Goal: Task Accomplishment & Management: Manage account settings

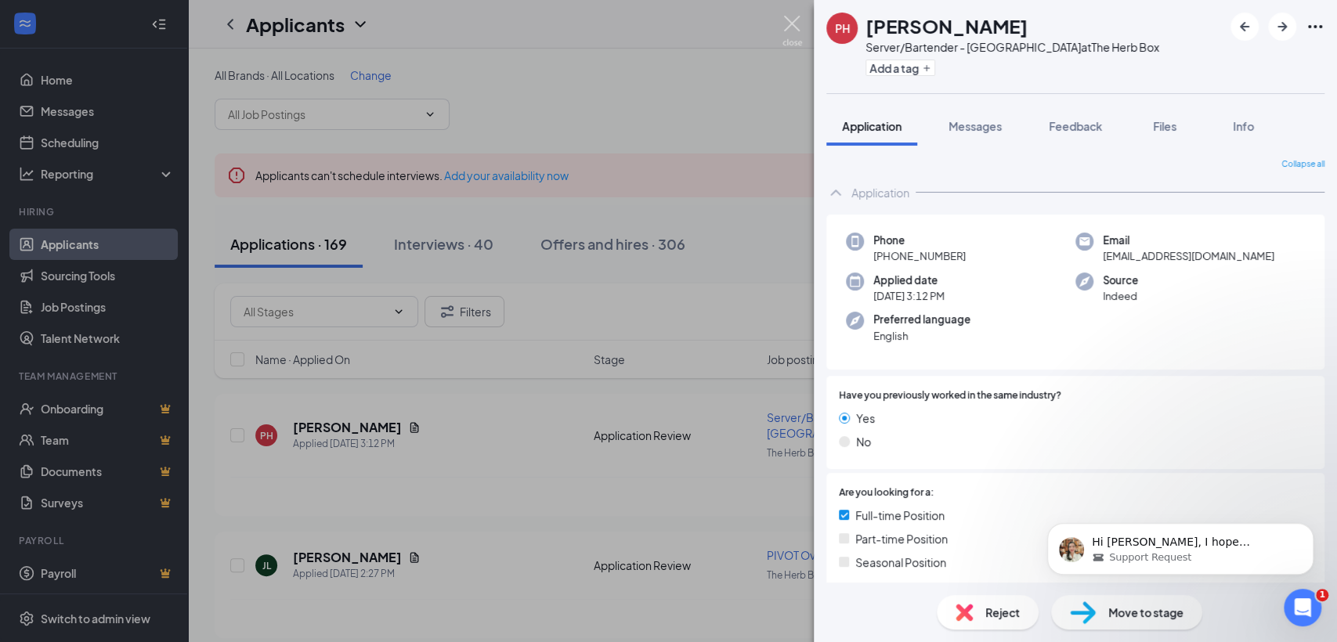
drag, startPoint x: 785, startPoint y: 22, endPoint x: 565, endPoint y: 93, distance: 231.3
click at [785, 23] on img at bounding box center [792, 31] width 20 height 31
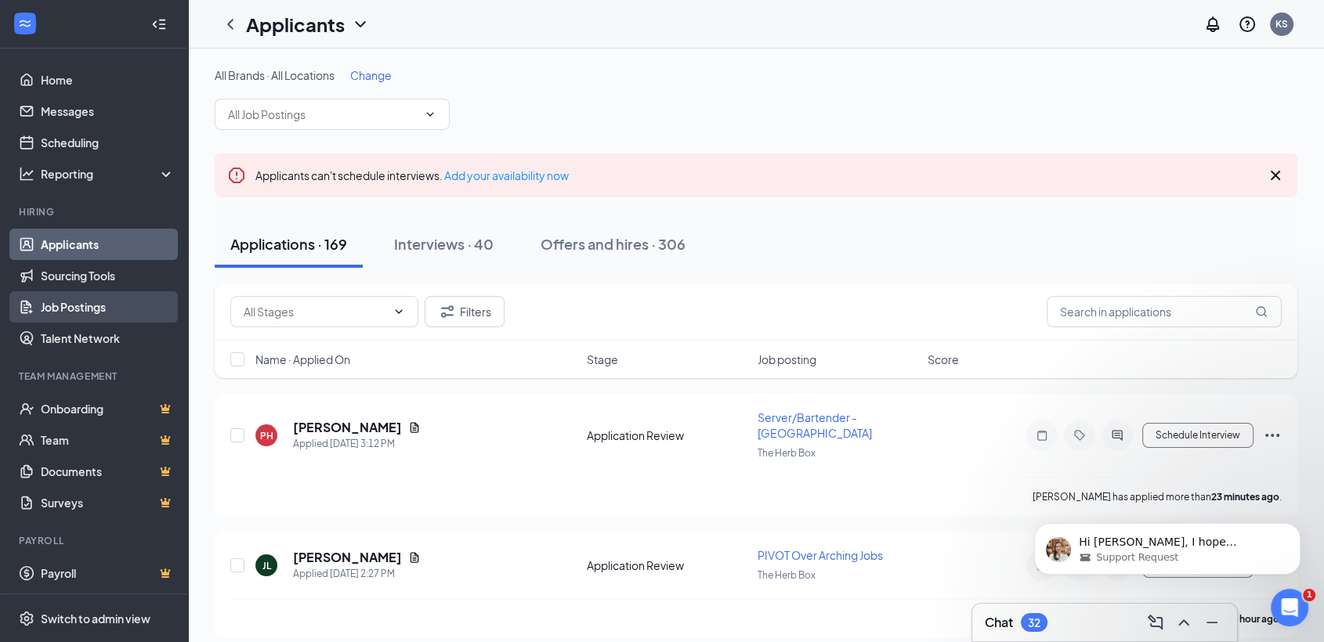
click at [86, 305] on link "Job Postings" at bounding box center [108, 306] width 134 height 31
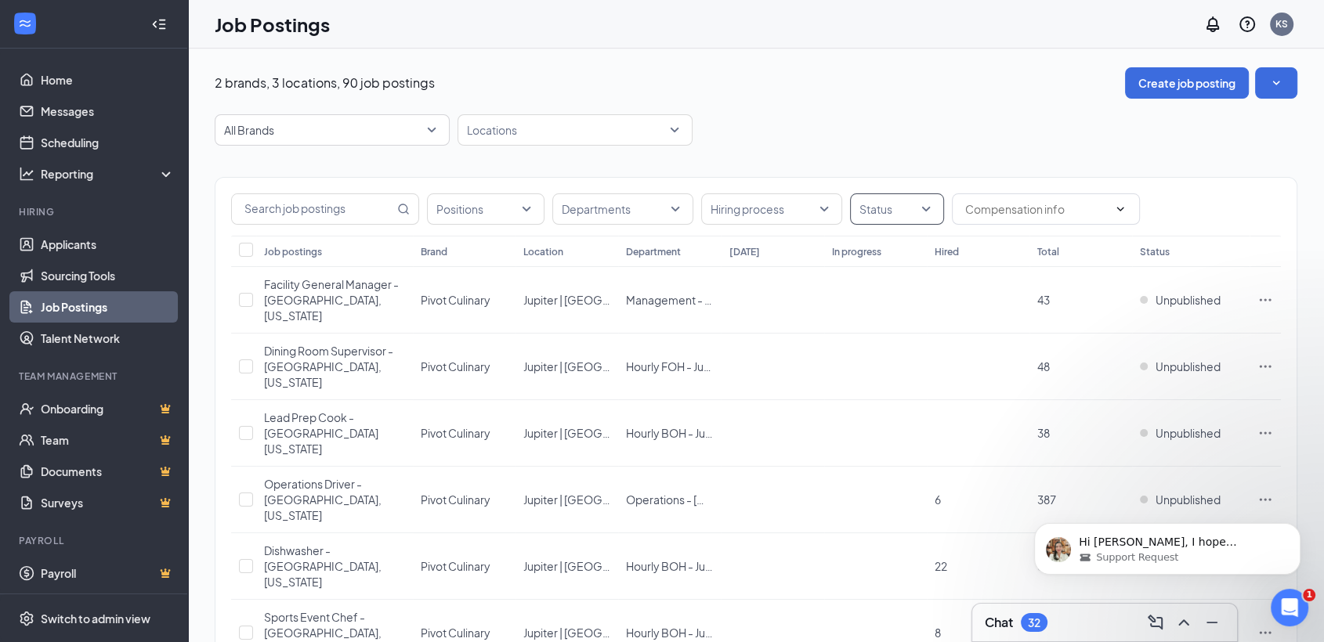
click at [880, 207] on div at bounding box center [889, 209] width 70 height 25
click at [877, 285] on div "Published" at bounding box center [905, 287] width 87 height 17
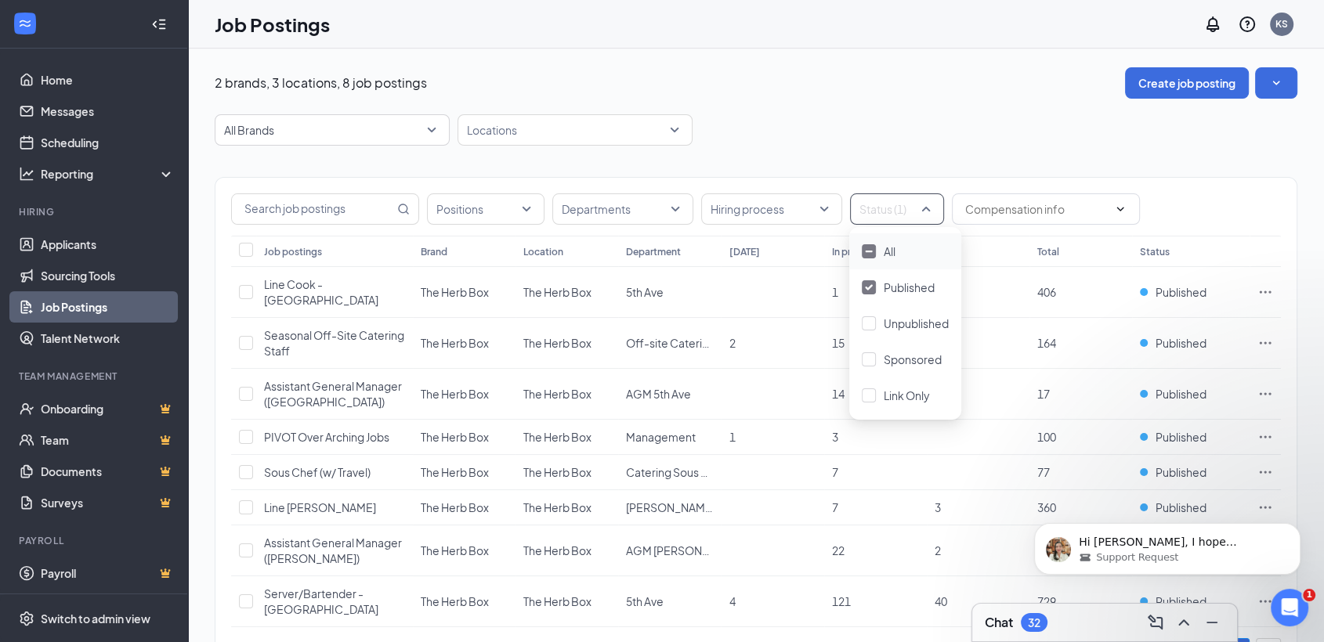
click at [975, 111] on div "2 brands, 3 locations, 8 job postings Create job posting All Brands Locations P…" at bounding box center [756, 381] width 1082 height 628
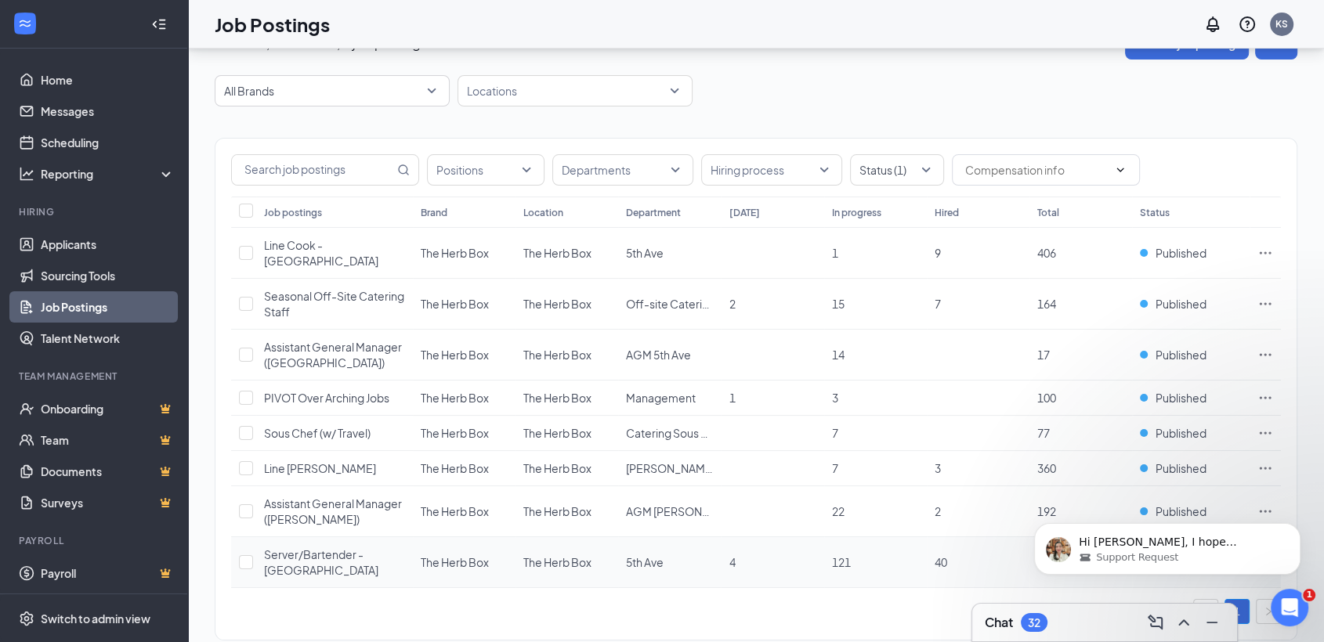
click at [334, 547] on span "Server/Bartender - [GEOGRAPHIC_DATA]" at bounding box center [321, 562] width 114 height 30
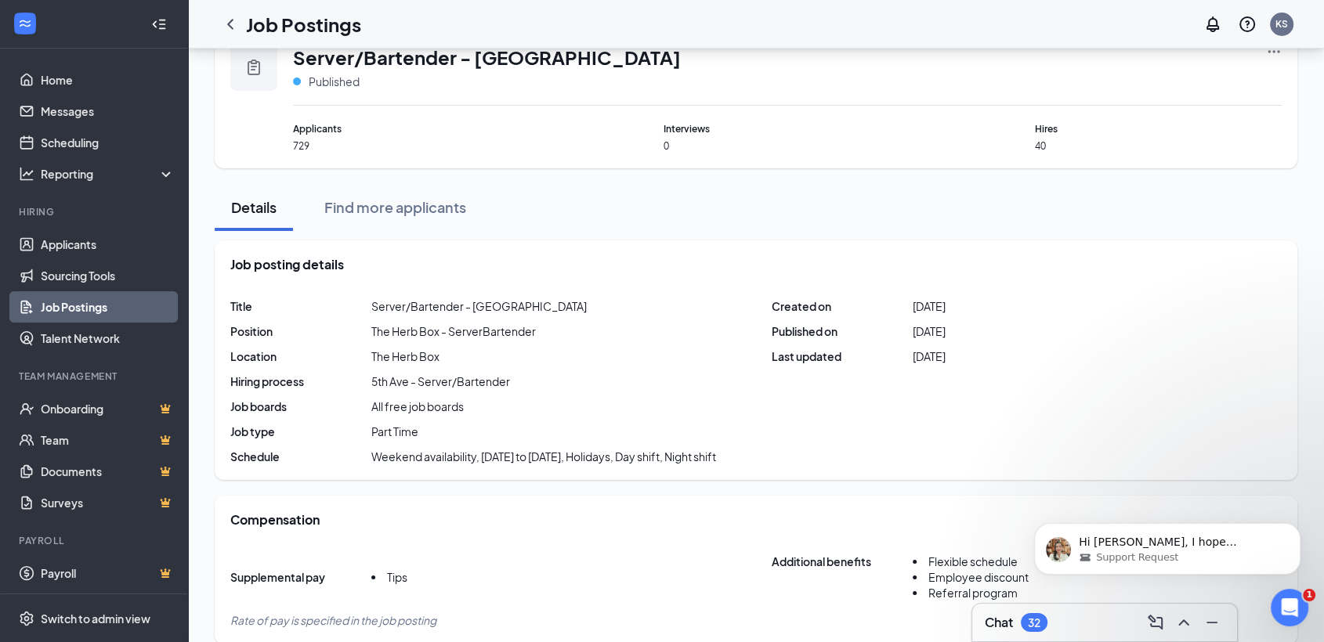
click at [1276, 45] on div "Job Postings KS" at bounding box center [756, 24] width 1136 height 49
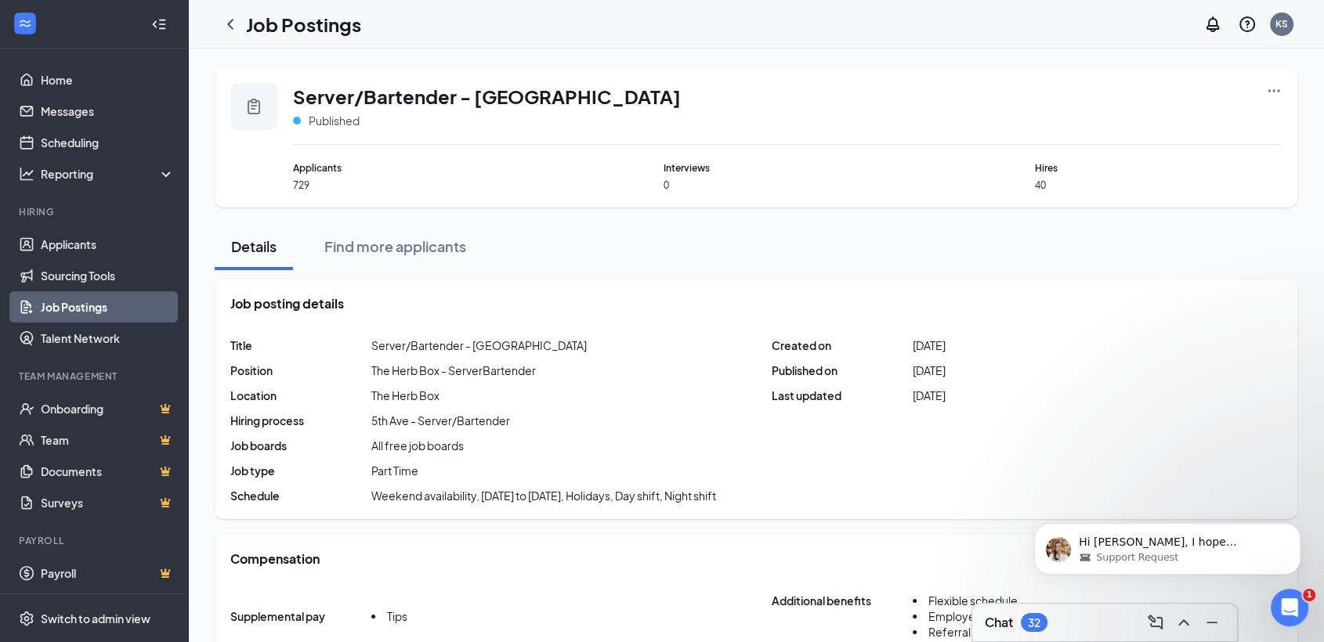
click at [1273, 84] on icon "Ellipses" at bounding box center [1274, 91] width 16 height 16
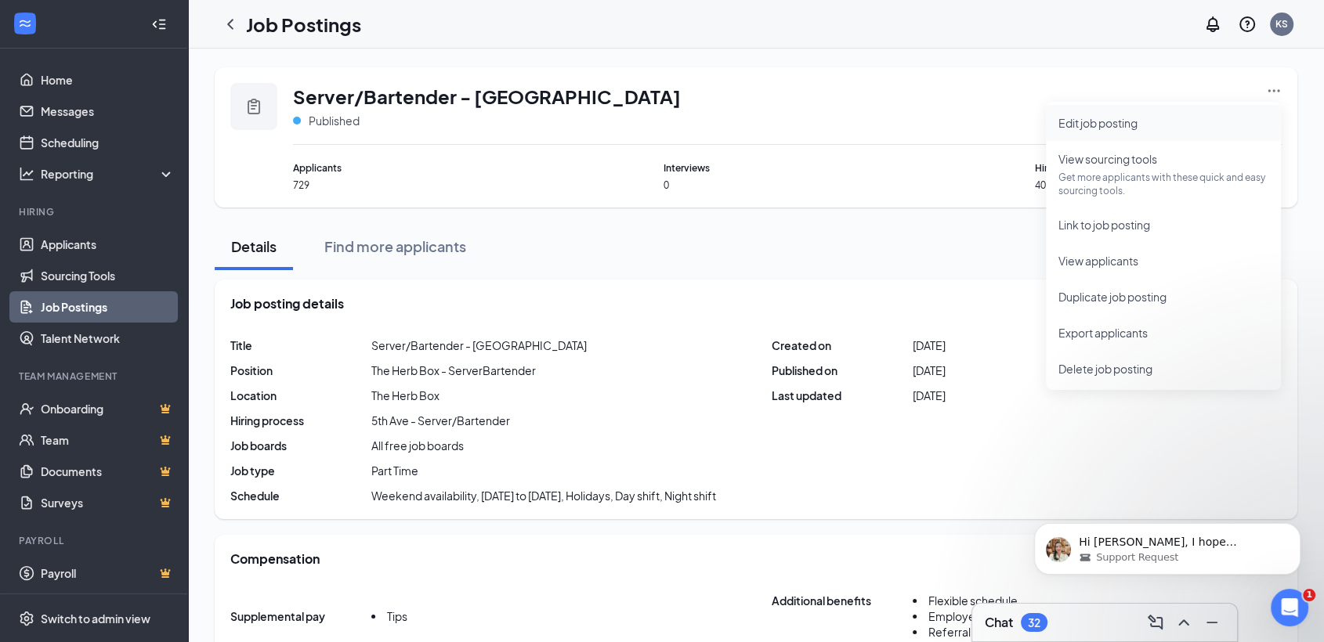
drag, startPoint x: 1094, startPoint y: 117, endPoint x: 1082, endPoint y: 119, distance: 12.7
click at [1095, 117] on span "Edit job posting" at bounding box center [1097, 123] width 79 height 14
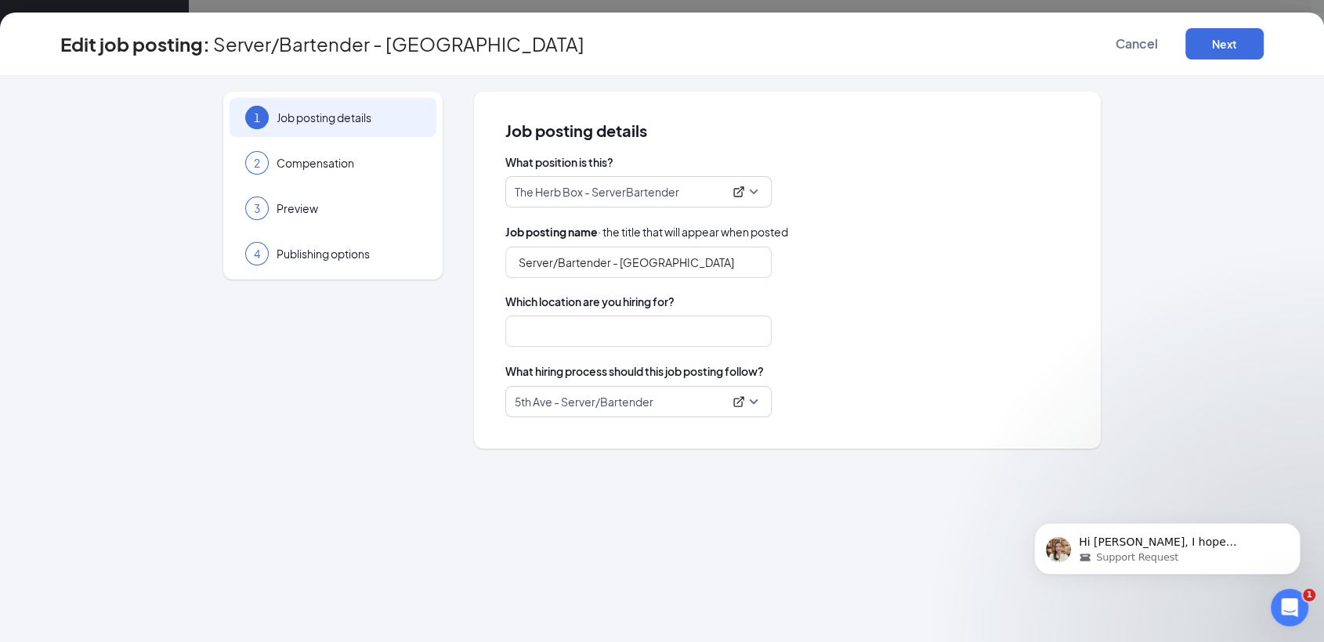
type input "The Herb Box"
click at [391, 252] on span "Publishing options" at bounding box center [348, 254] width 144 height 16
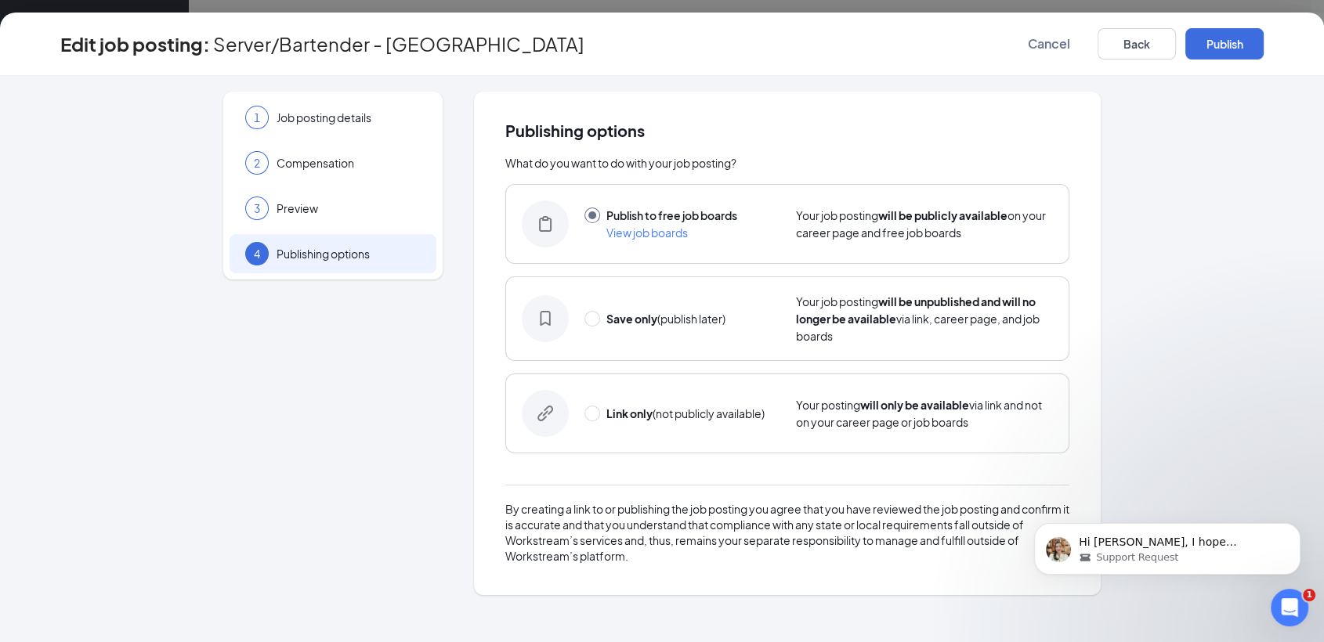
click at [640, 326] on div "Save only (publish later)" at bounding box center [665, 318] width 119 height 17
radio input "false"
radio input "true"
click at [1217, 55] on button "Save only" at bounding box center [1224, 43] width 78 height 31
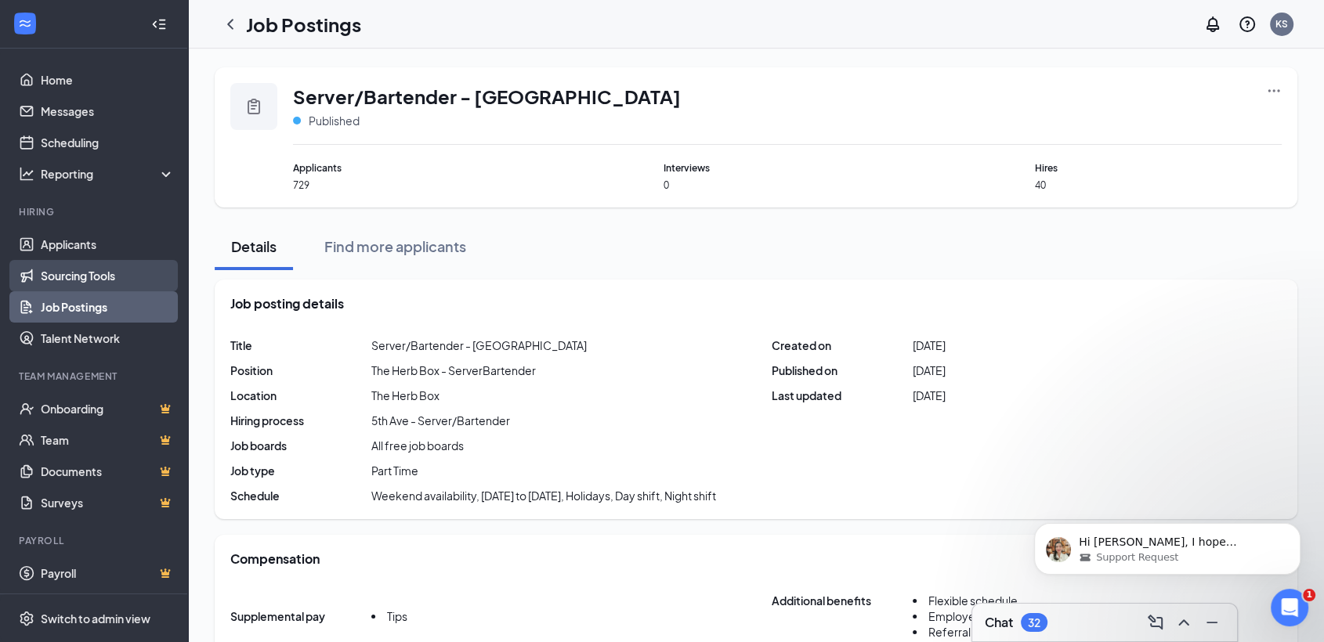
click at [99, 273] on link "Sourcing Tools" at bounding box center [108, 275] width 134 height 31
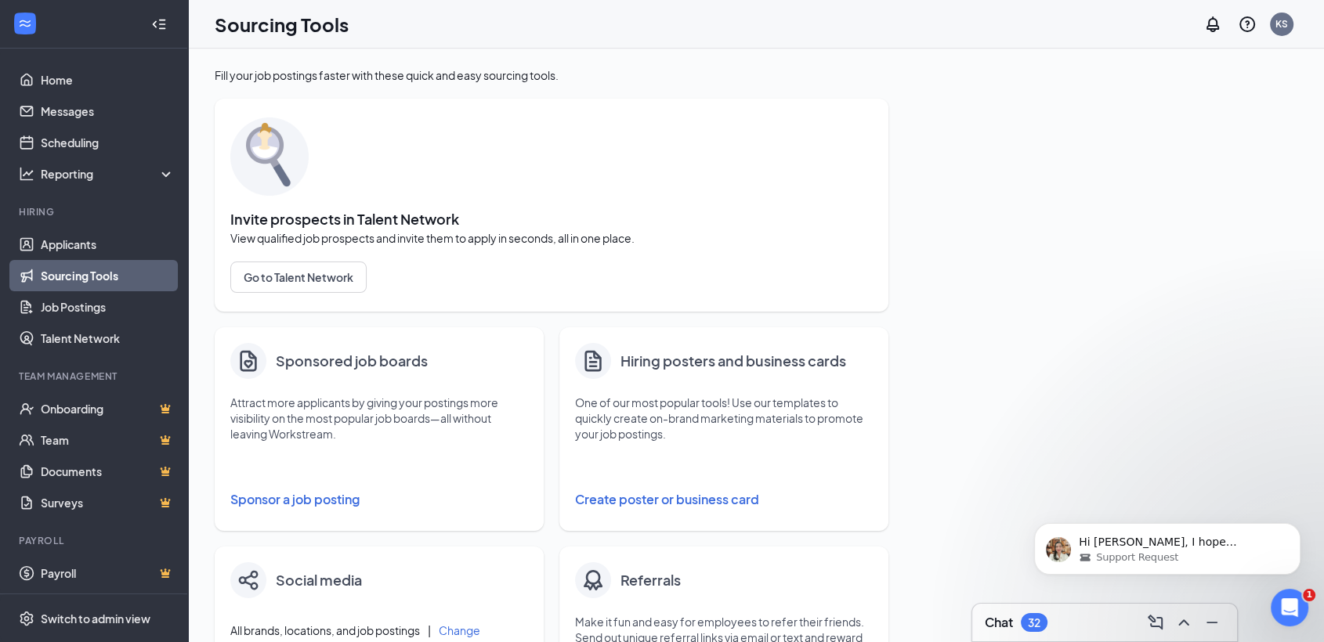
click at [277, 488] on button "Sponsor a job posting" at bounding box center [379, 499] width 298 height 31
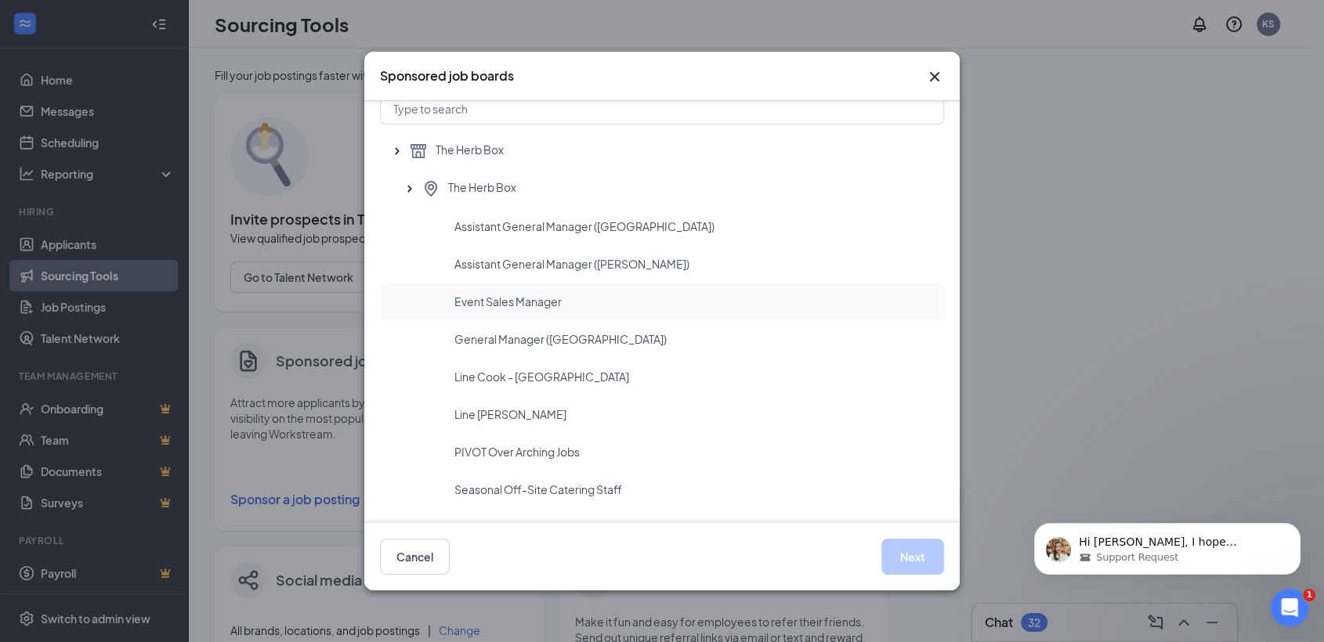
scroll to position [89, 0]
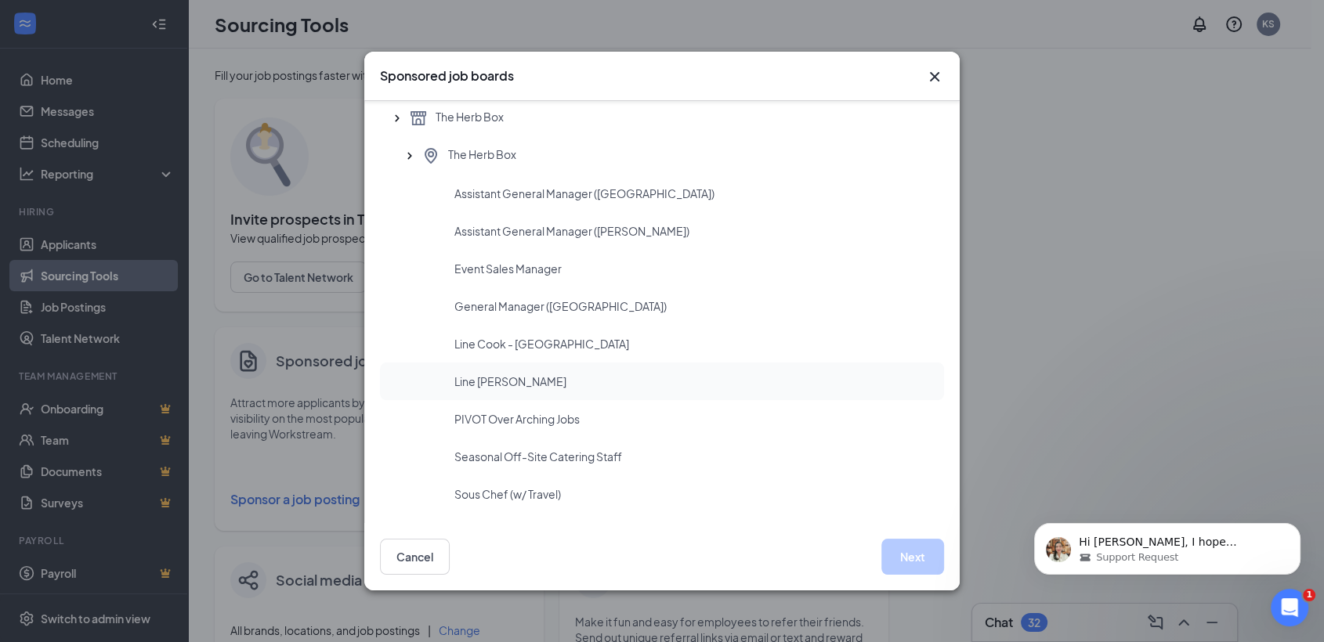
click at [651, 374] on div "Line [PERSON_NAME]" at bounding box center [692, 382] width 477 height 16
click at [656, 344] on div "Line Cook - [GEOGRAPHIC_DATA]" at bounding box center [692, 344] width 477 height 16
click at [915, 558] on button "Next" at bounding box center [912, 557] width 63 height 36
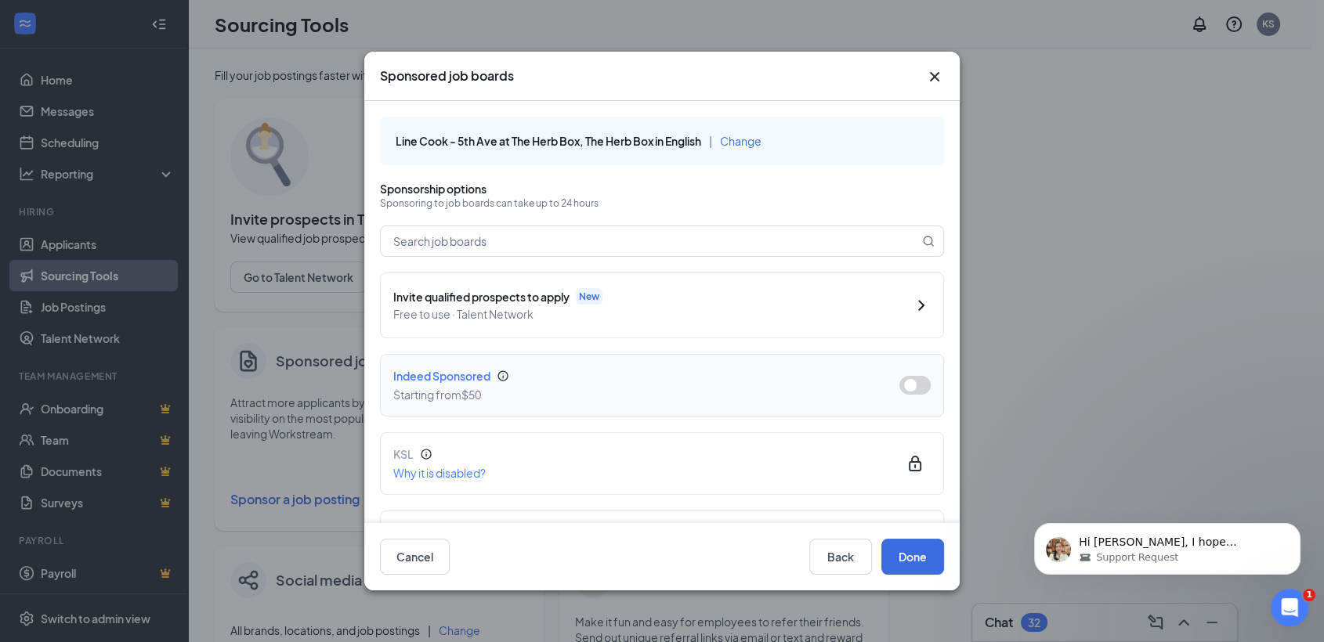
click at [902, 382] on button "button" at bounding box center [914, 385] width 31 height 19
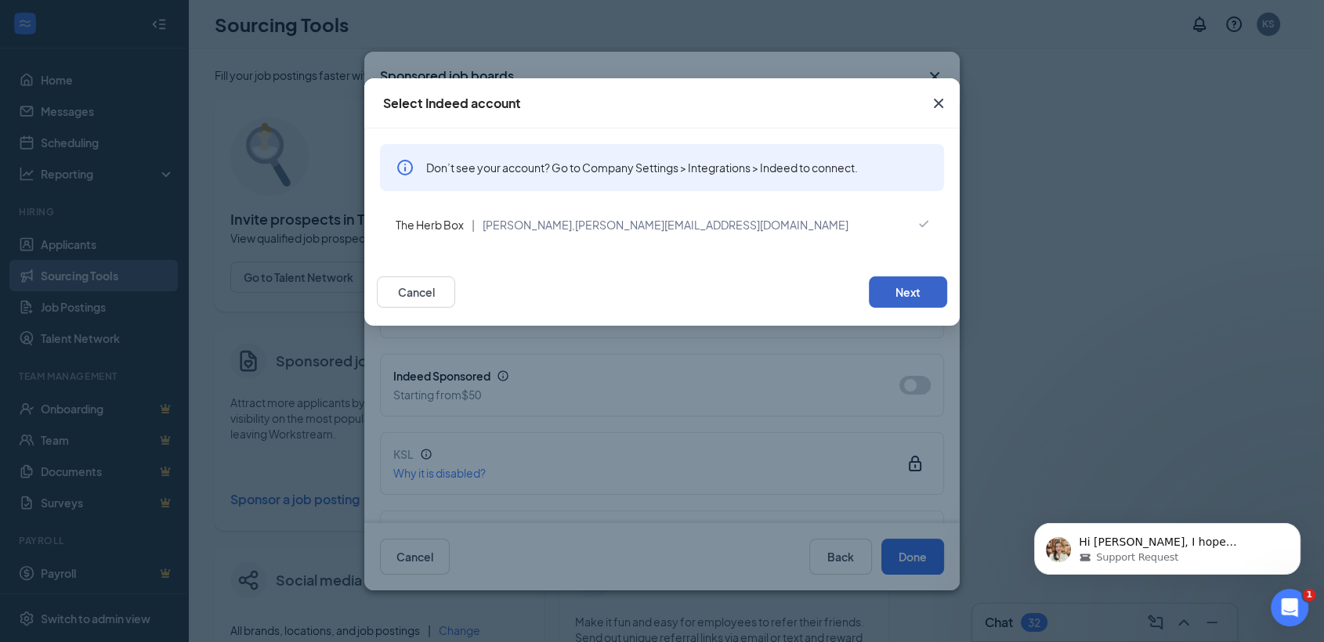
click at [895, 291] on button "Next" at bounding box center [908, 291] width 78 height 31
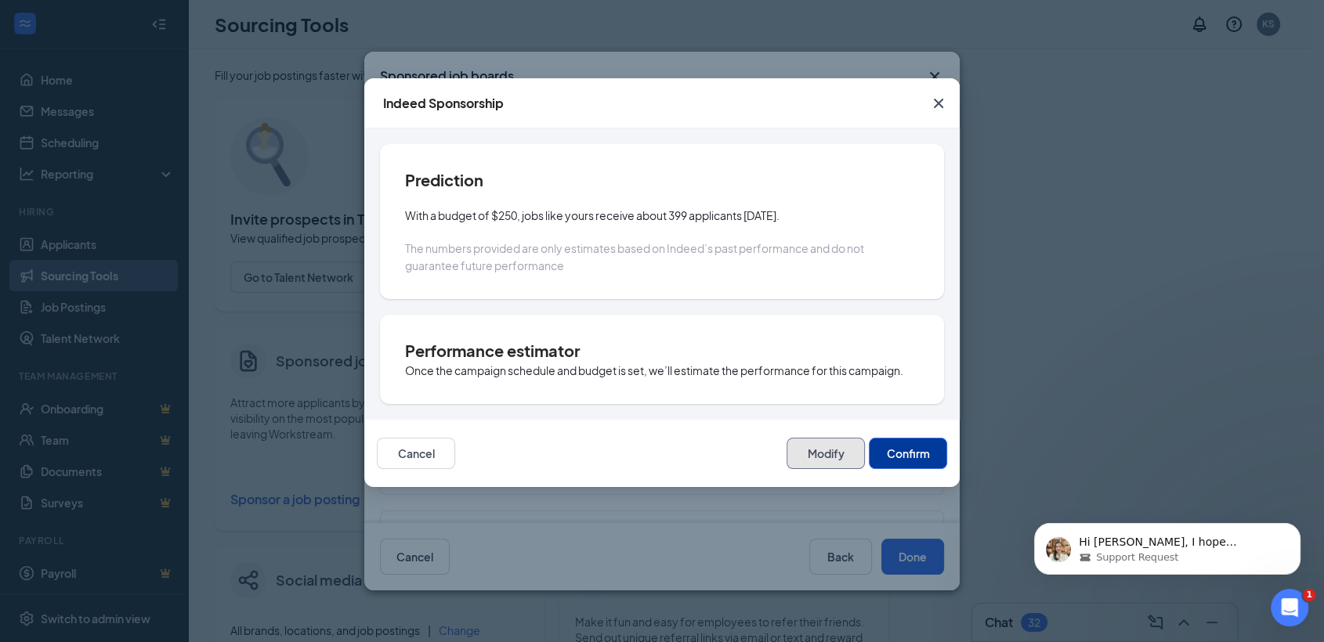
click at [819, 461] on button "Modify" at bounding box center [825, 453] width 78 height 31
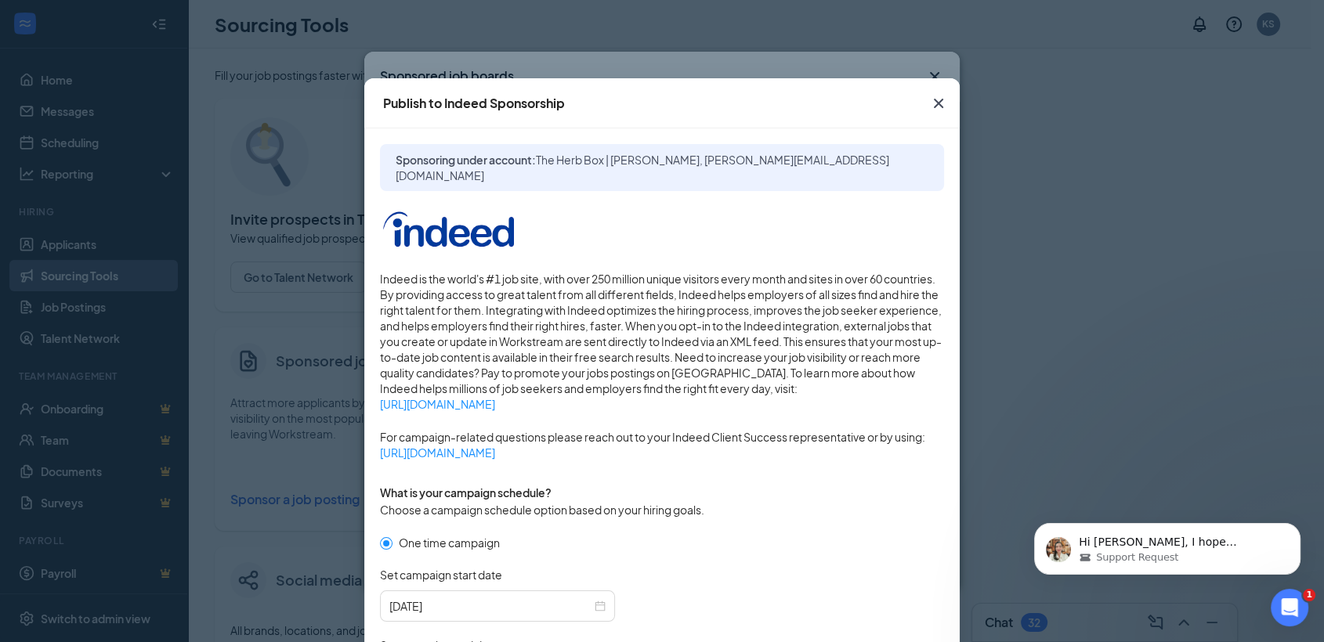
scroll to position [261, 0]
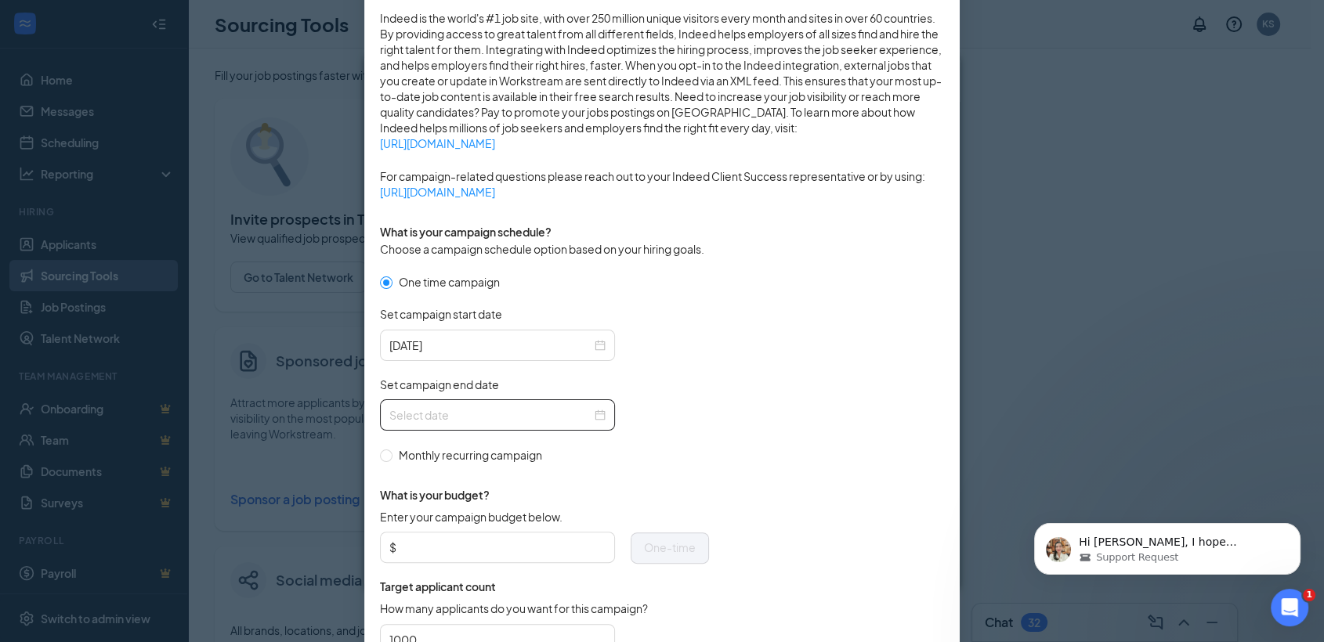
click at [457, 410] on input "Set campaign end date" at bounding box center [490, 414] width 202 height 17
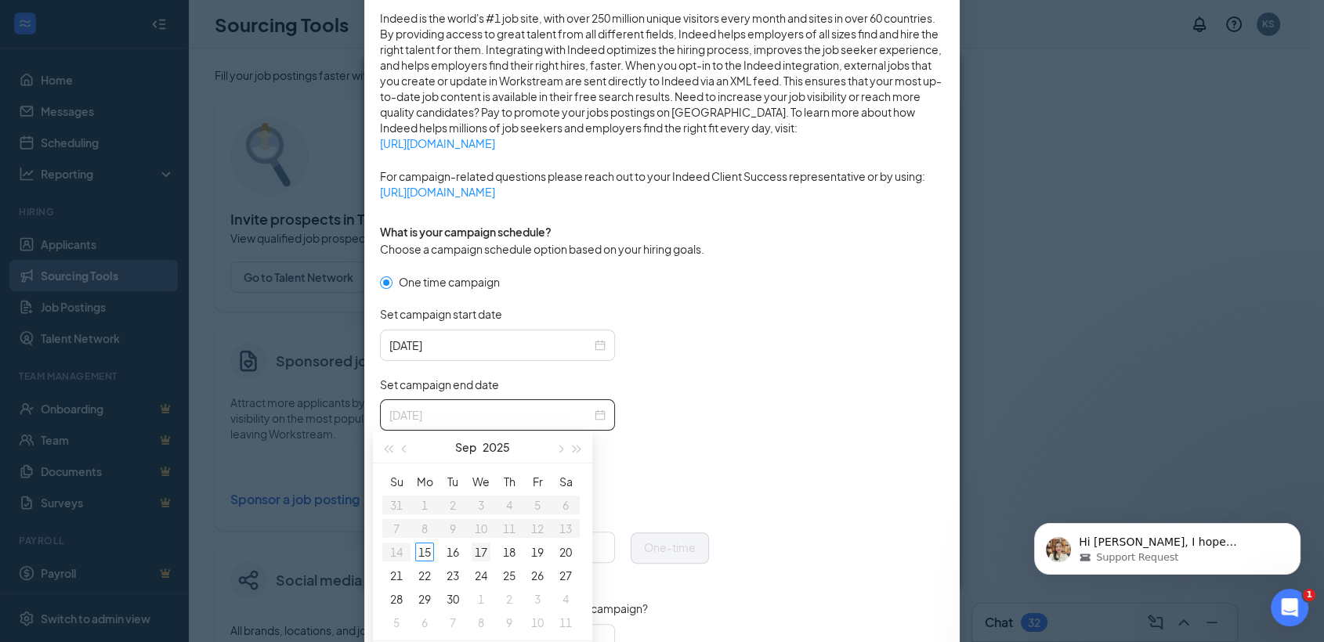
type input "[DATE]"
click at [484, 554] on div "17" at bounding box center [480, 552] width 19 height 19
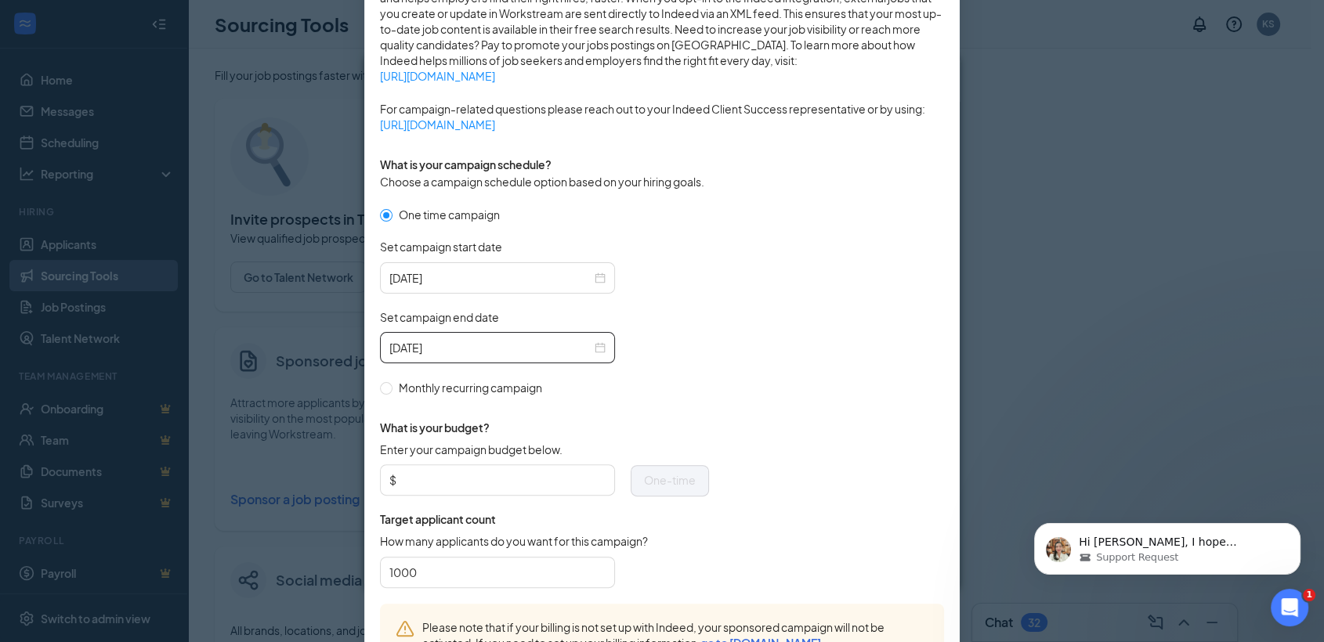
scroll to position [435, 0]
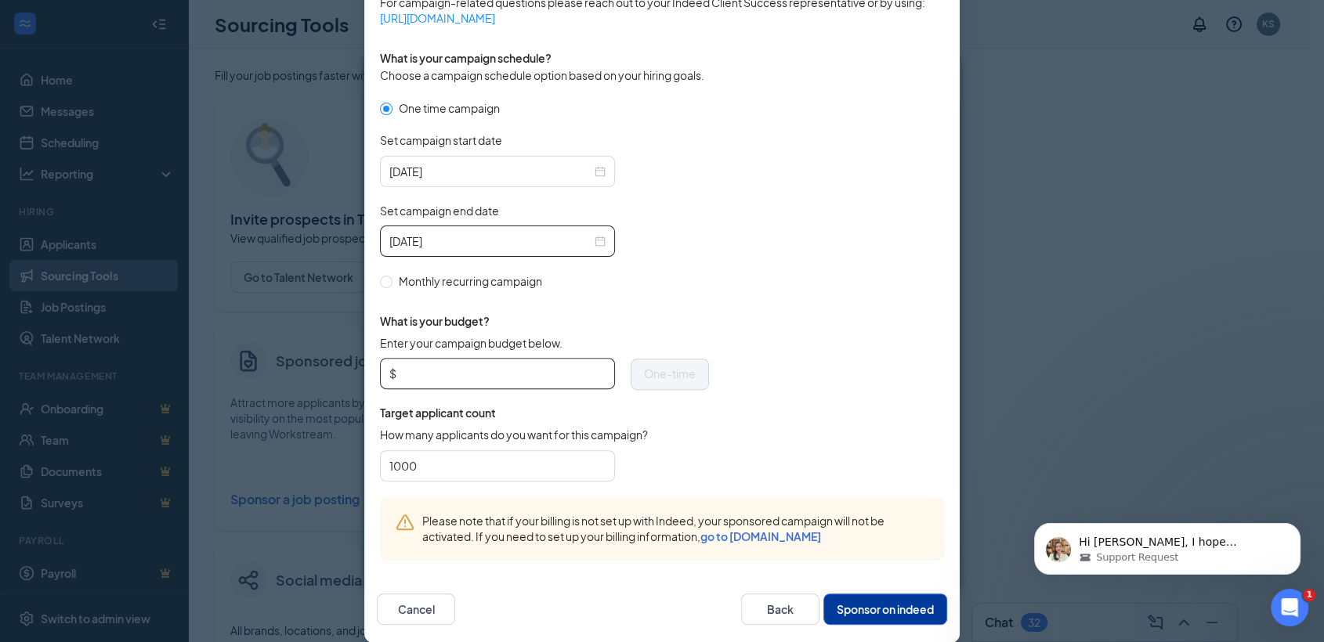
click at [476, 377] on input "Enter your campaign budget below." at bounding box center [502, 373] width 206 height 23
type input "50"
click at [471, 468] on input "1000" at bounding box center [497, 465] width 216 height 23
type input "10"
click at [896, 601] on button "Sponsor on indeed" at bounding box center [885, 609] width 124 height 31
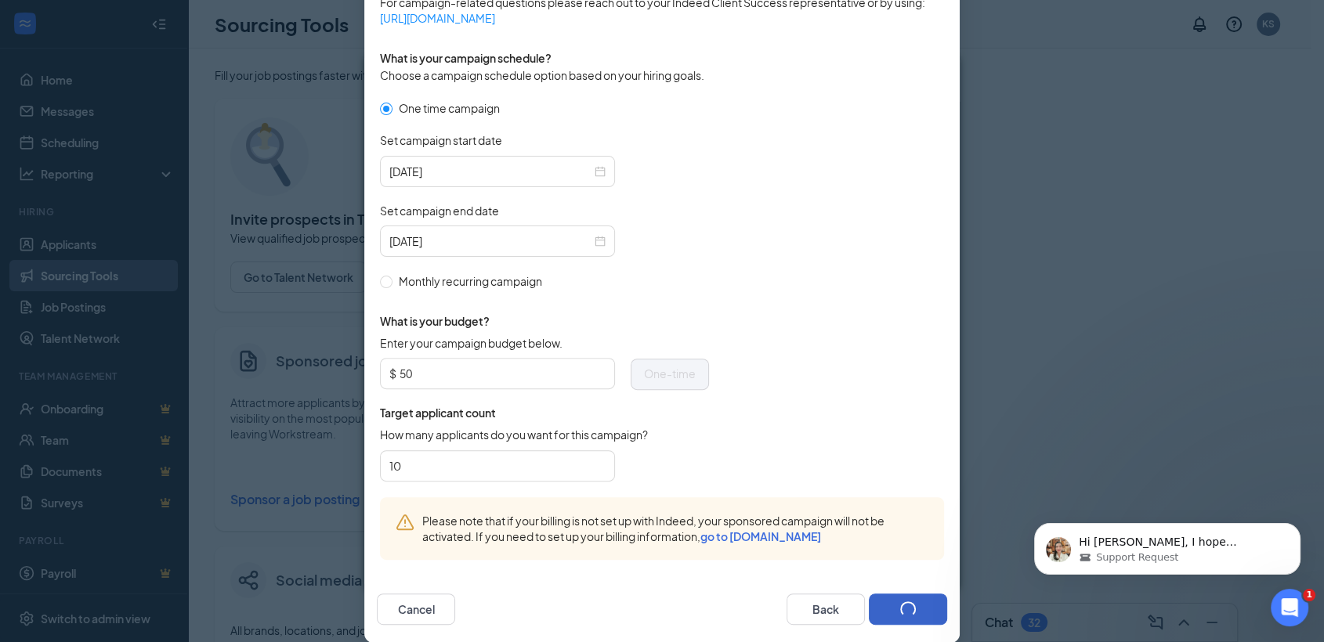
scroll to position [373, 0]
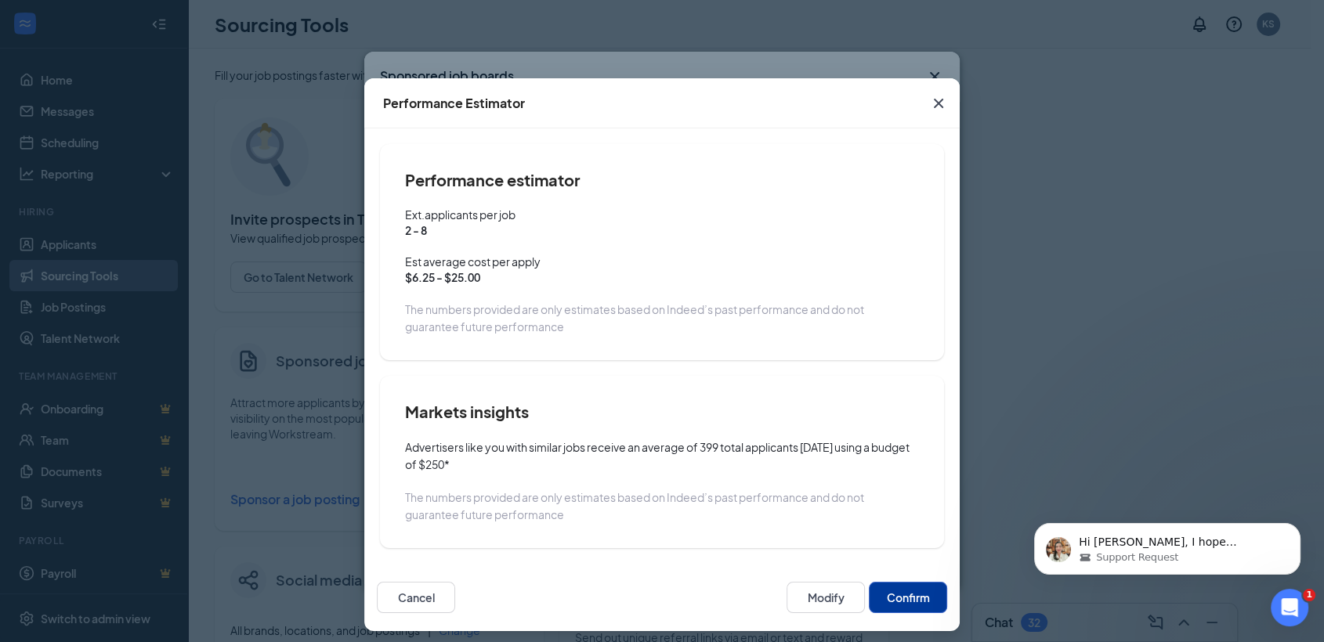
click at [904, 600] on button "Confirm" at bounding box center [908, 597] width 78 height 31
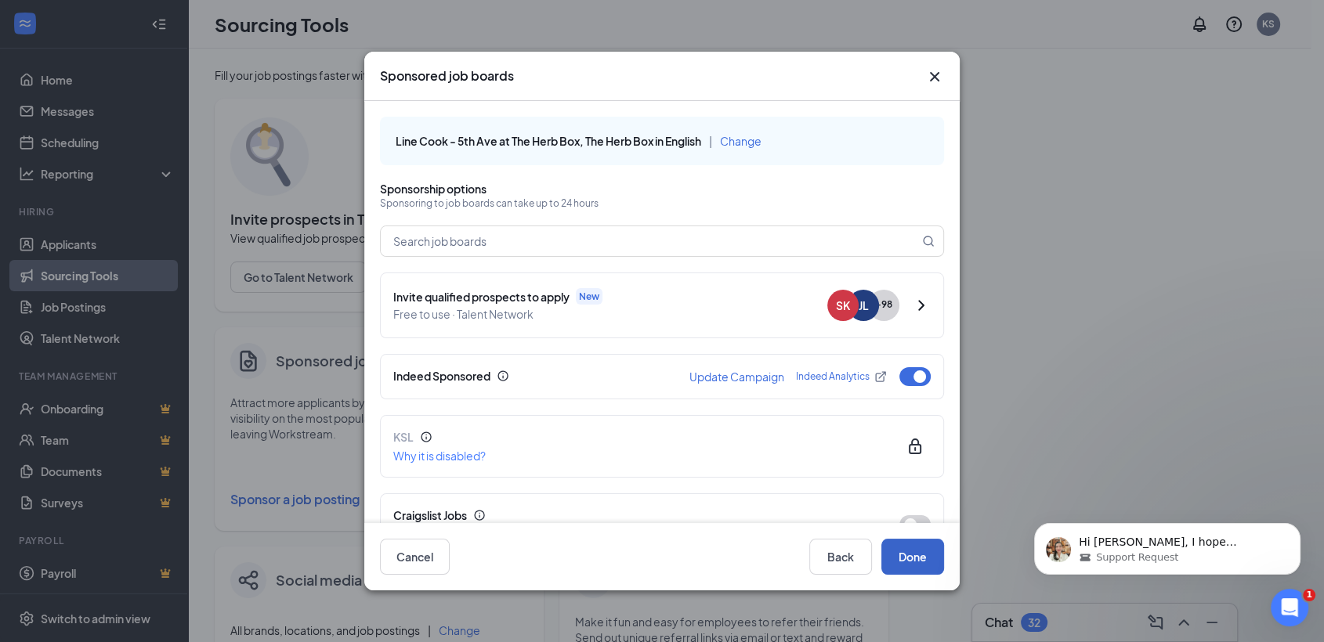
click at [918, 554] on button "Done" at bounding box center [912, 557] width 63 height 36
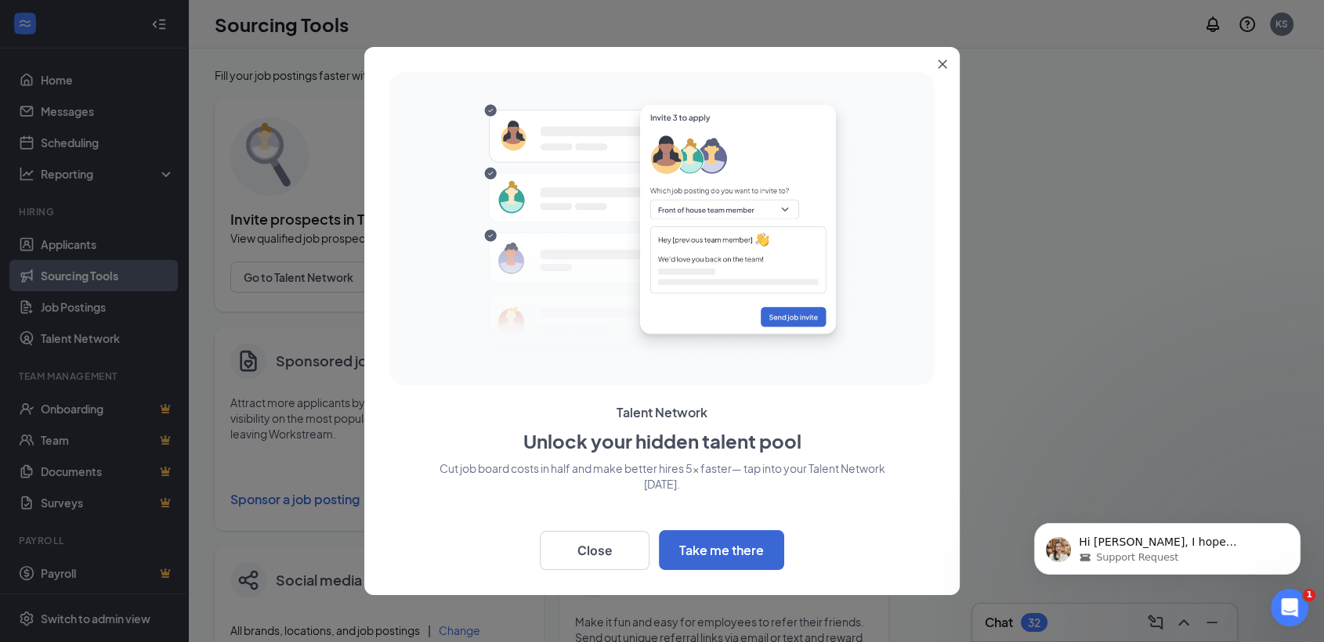
click at [100, 308] on div at bounding box center [662, 321] width 1324 height 642
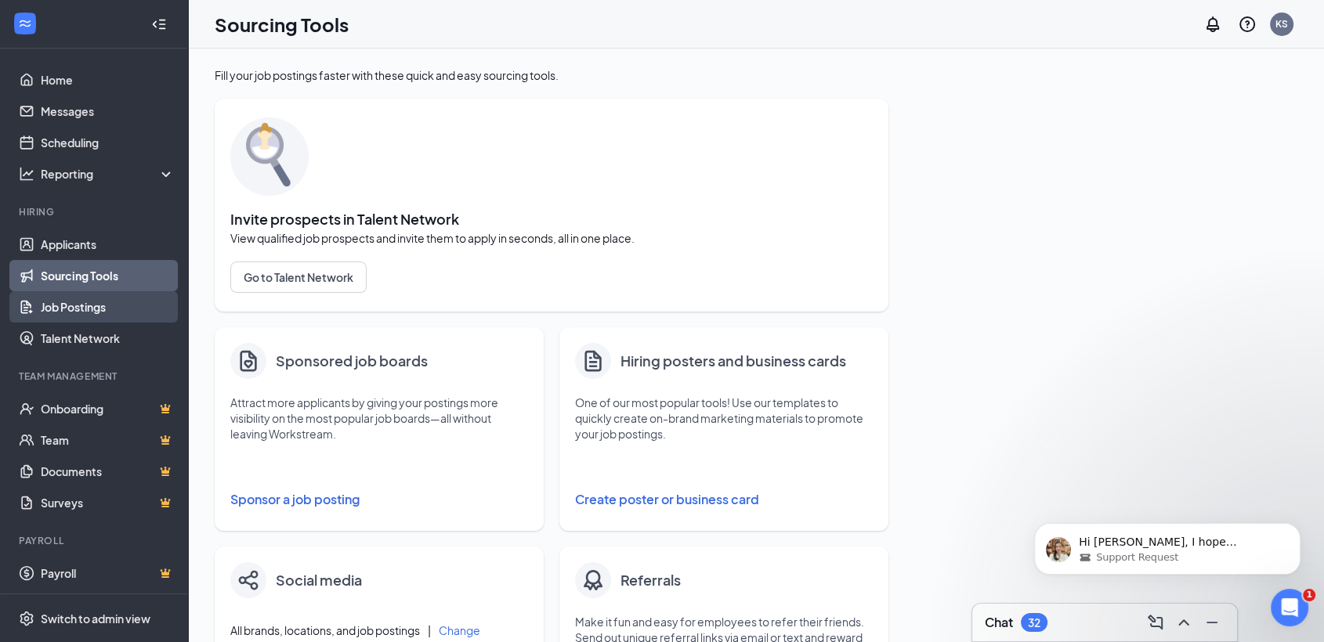
click at [88, 299] on link "Job Postings" at bounding box center [108, 306] width 134 height 31
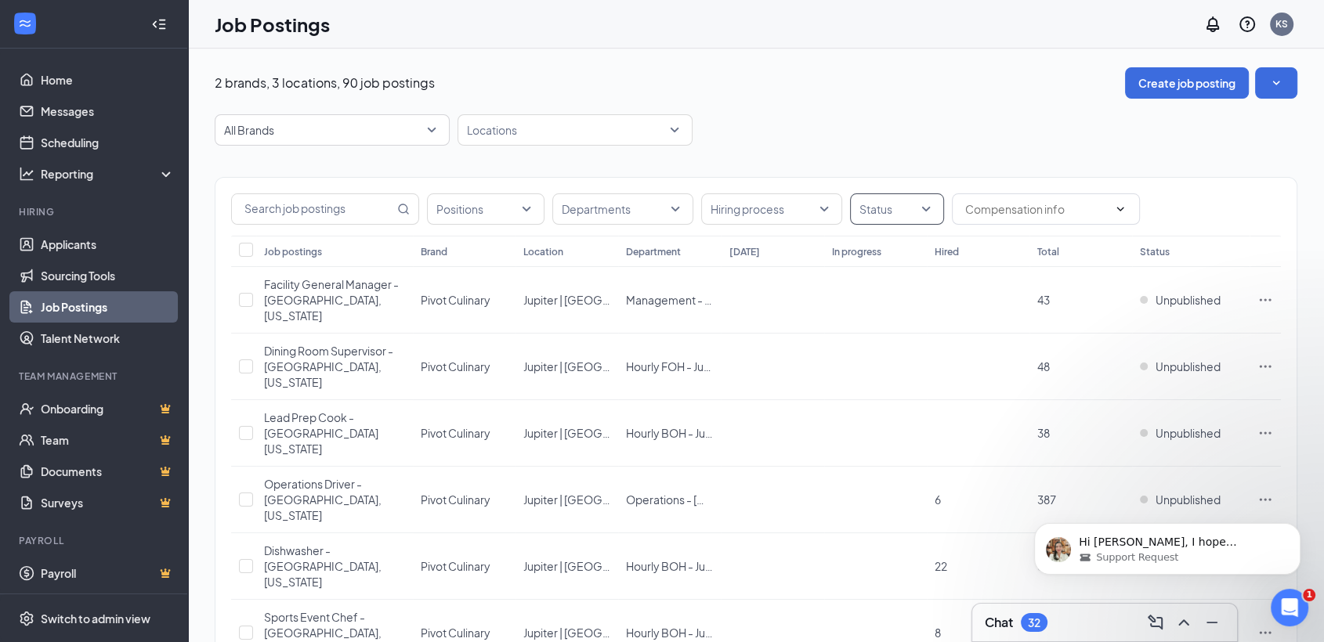
click at [881, 212] on div at bounding box center [889, 209] width 70 height 25
click at [880, 291] on div "Published" at bounding box center [905, 287] width 87 height 17
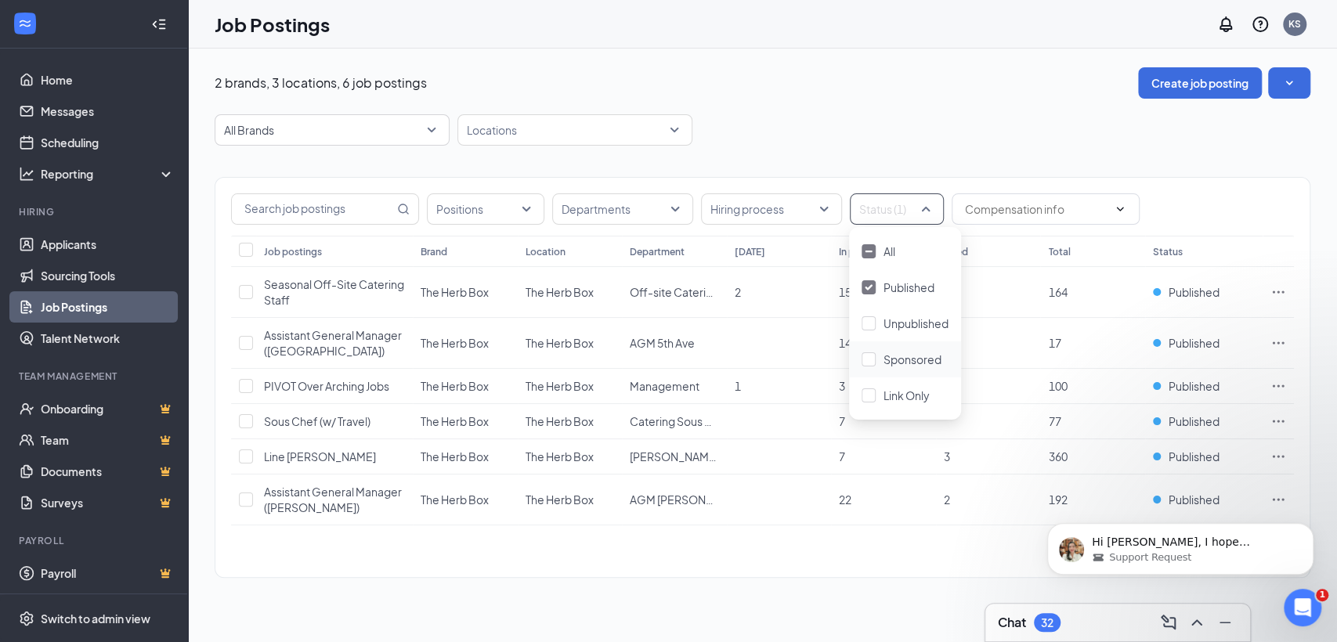
click at [894, 359] on span "Sponsored" at bounding box center [912, 359] width 58 height 14
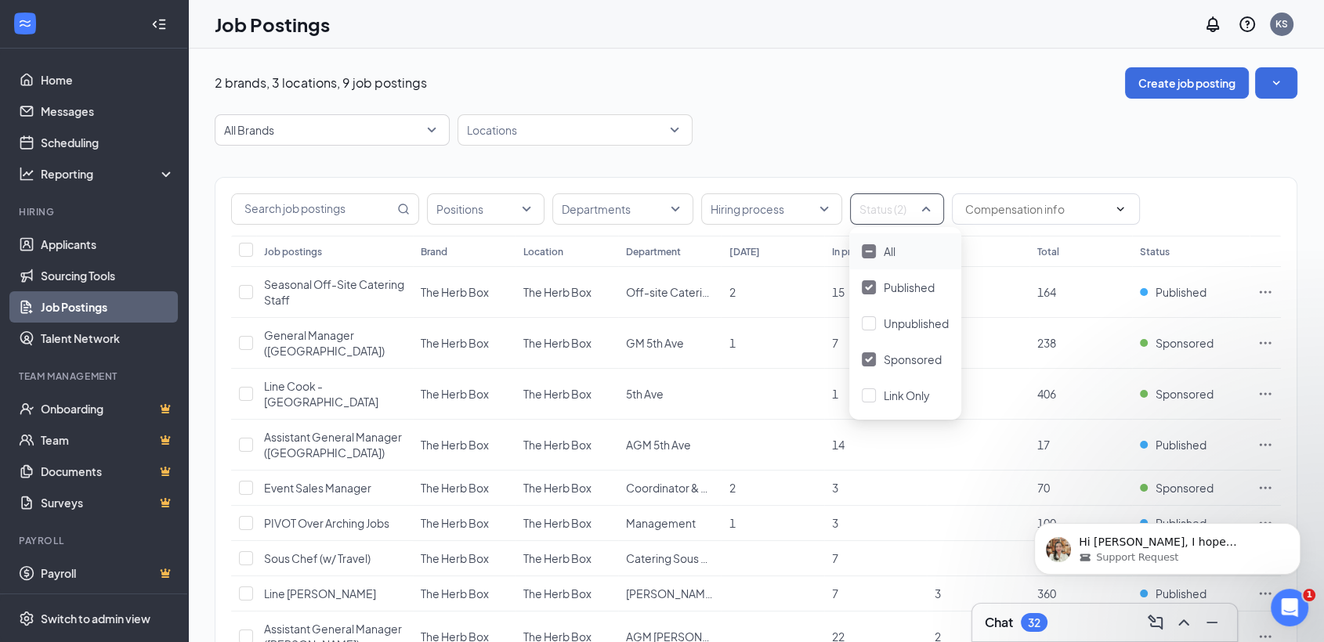
click at [944, 72] on div "2 brands, 3 locations, 9 job postings Create job posting" at bounding box center [756, 82] width 1082 height 31
click at [895, 210] on div at bounding box center [889, 209] width 70 height 25
click at [867, 251] on img at bounding box center [869, 251] width 8 height 3
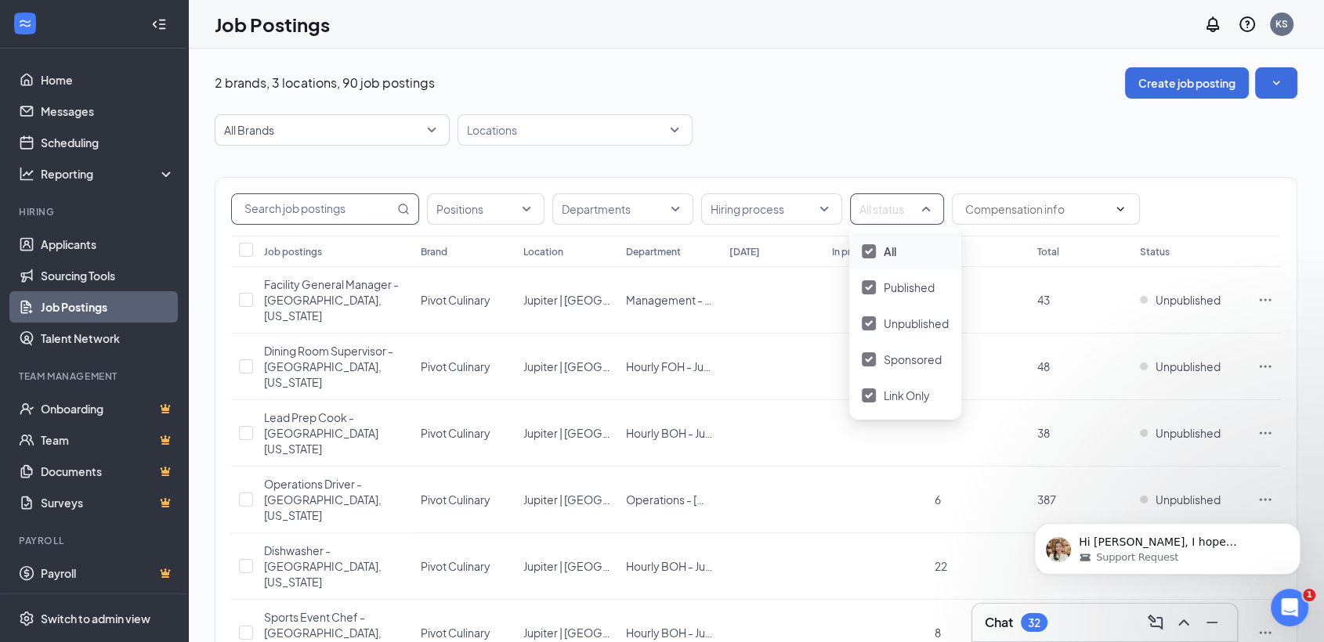
click at [360, 204] on input "text" at bounding box center [313, 209] width 162 height 30
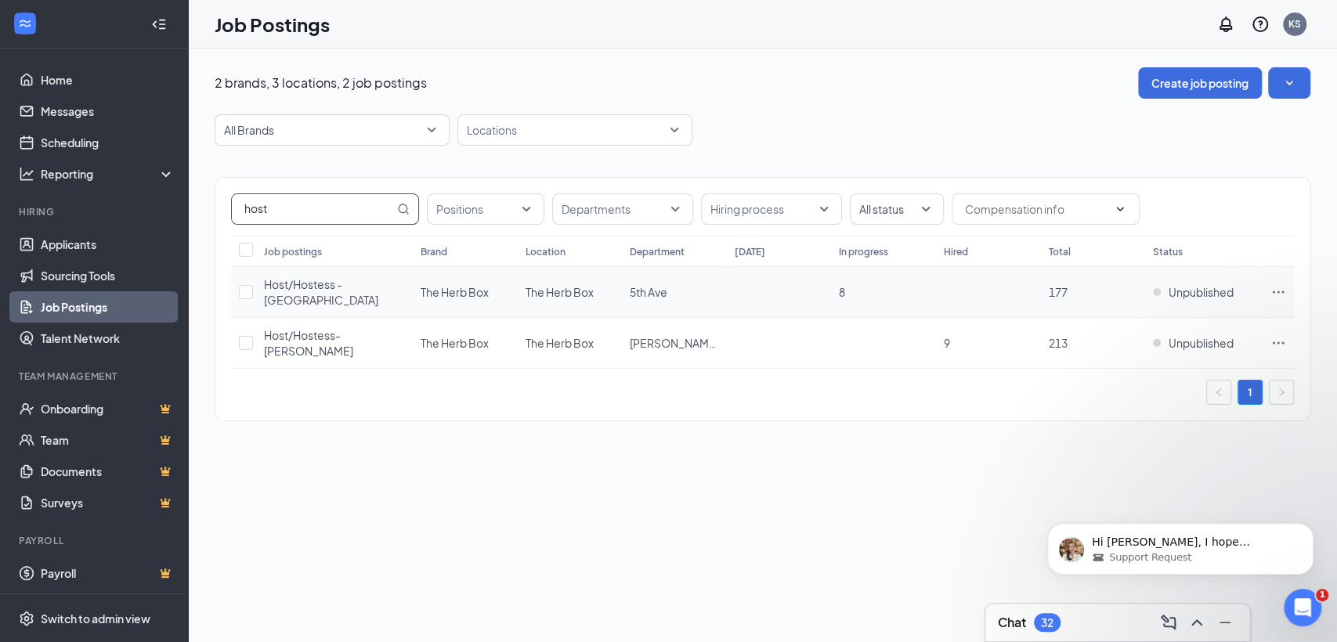
type input "host"
click at [324, 280] on span "Host/Hostess - [GEOGRAPHIC_DATA]" at bounding box center [321, 292] width 114 height 30
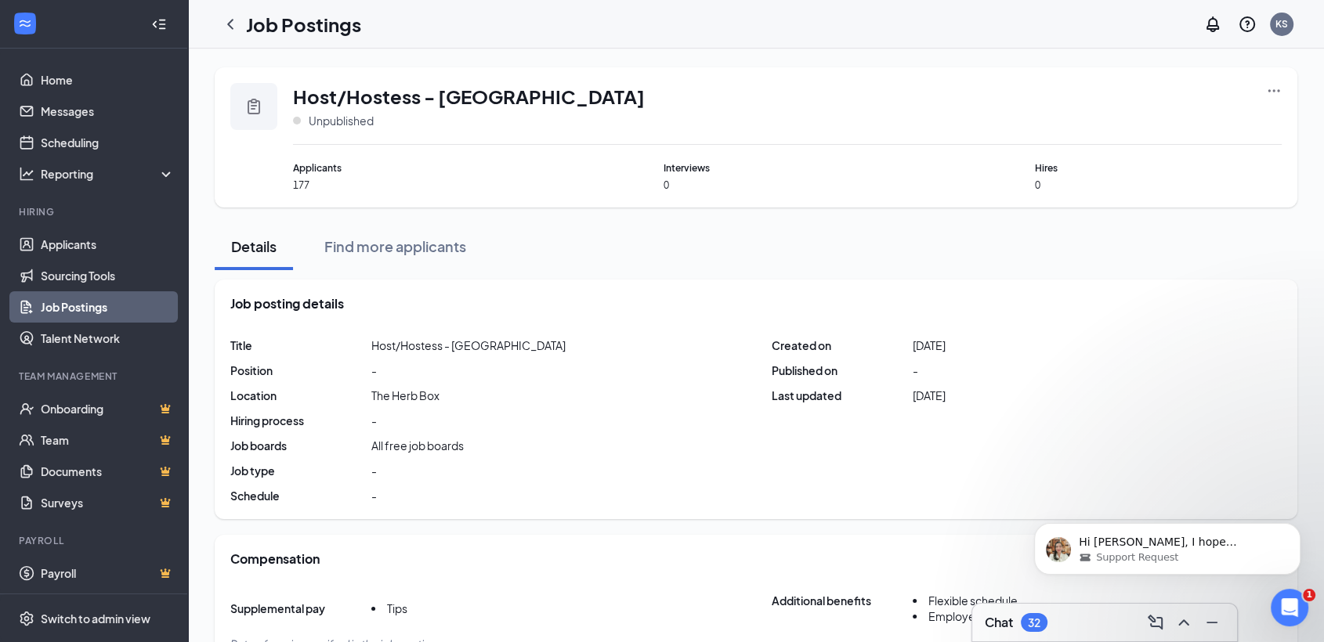
click at [1268, 98] on icon "Ellipses" at bounding box center [1274, 91] width 16 height 16
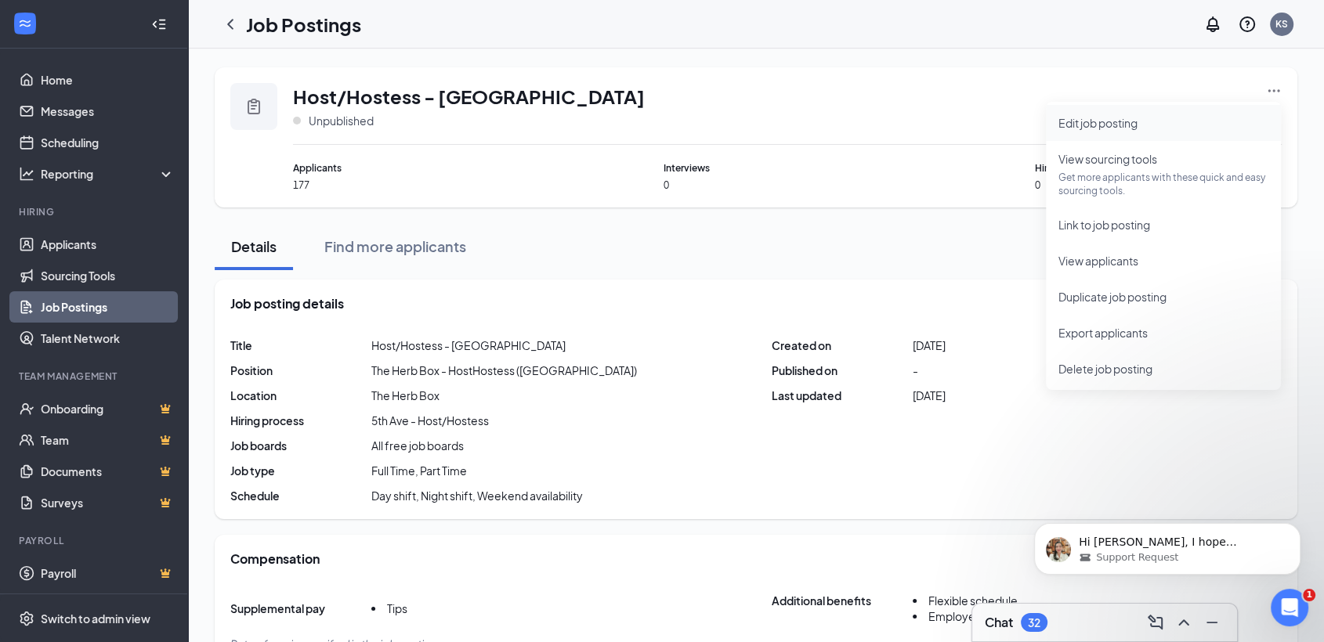
click at [1241, 121] on span "Edit job posting" at bounding box center [1163, 122] width 210 height 17
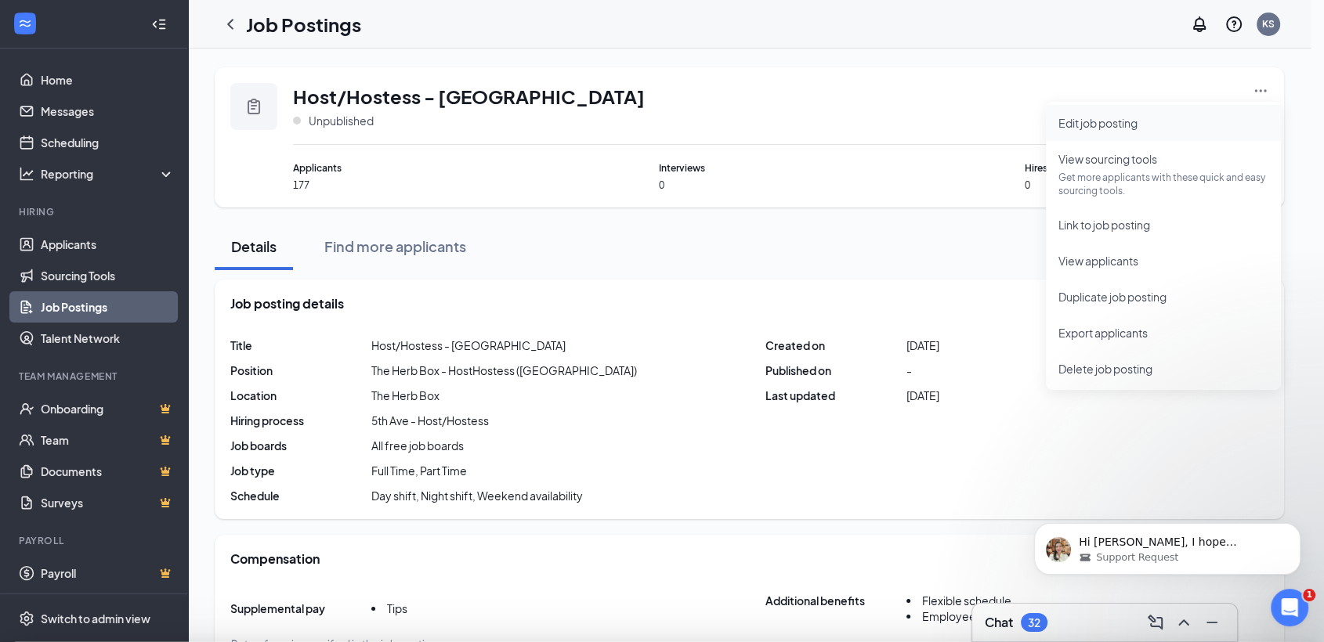
type input "Host/Hostess - [GEOGRAPHIC_DATA]"
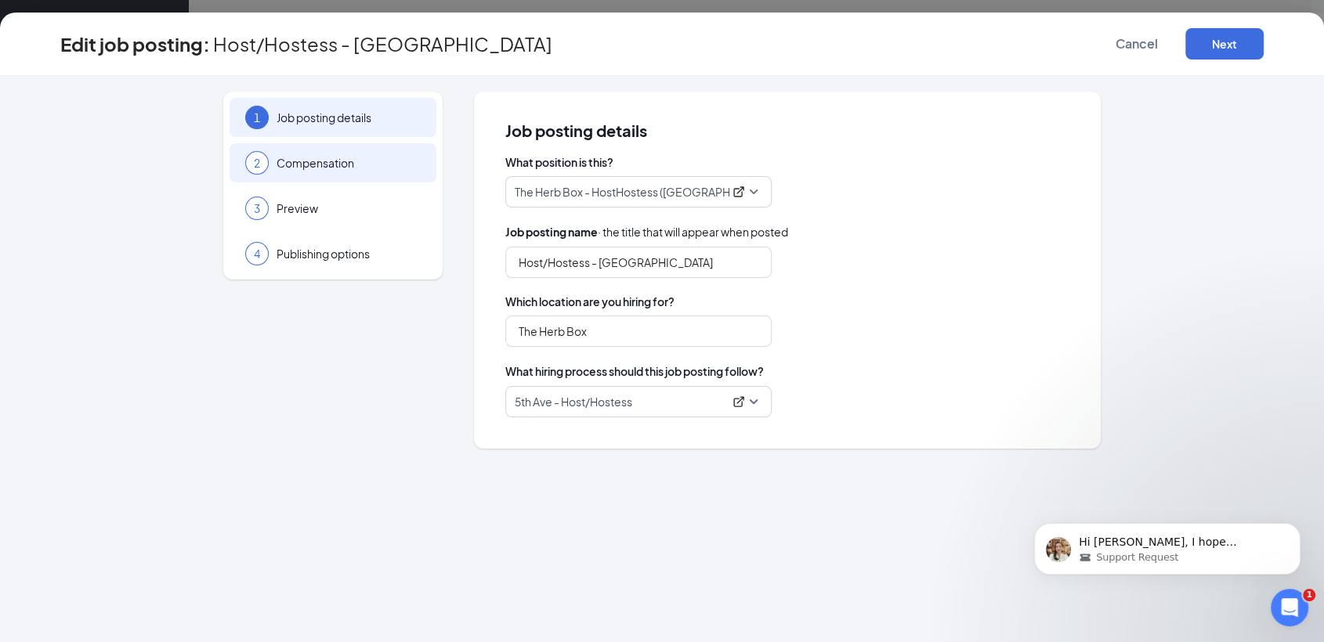
click at [361, 157] on span "Compensation" at bounding box center [348, 163] width 144 height 16
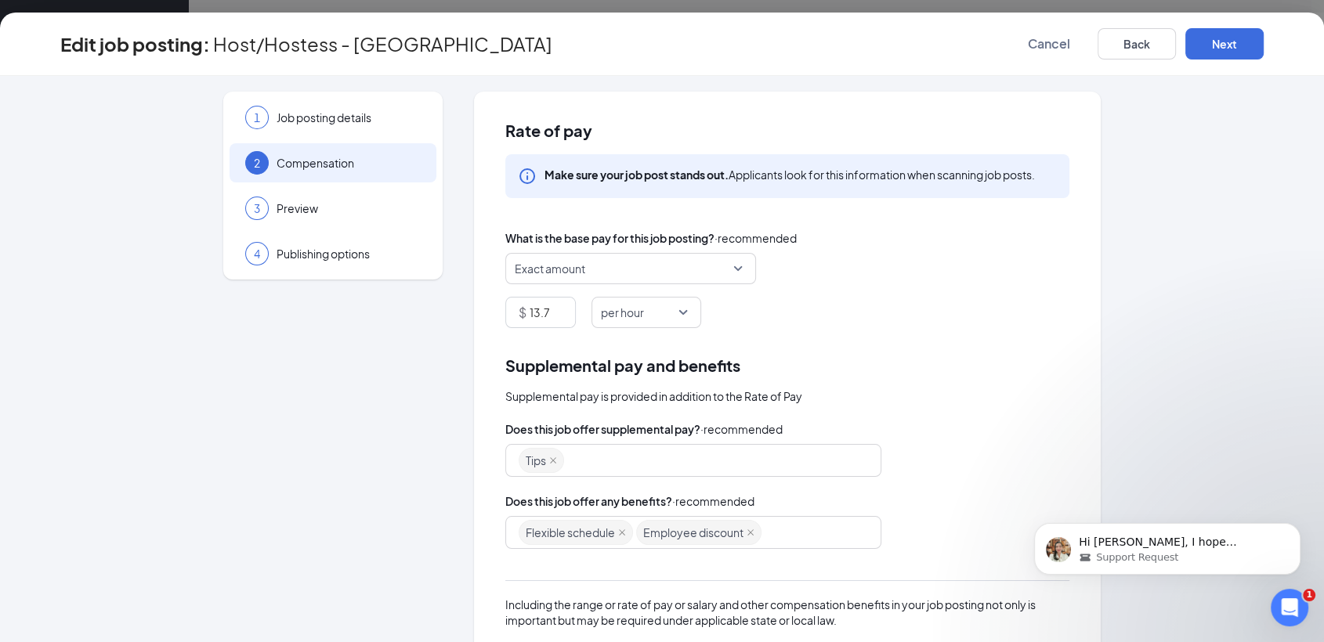
click at [324, 273] on div "4 Publishing options" at bounding box center [332, 253] width 207 height 39
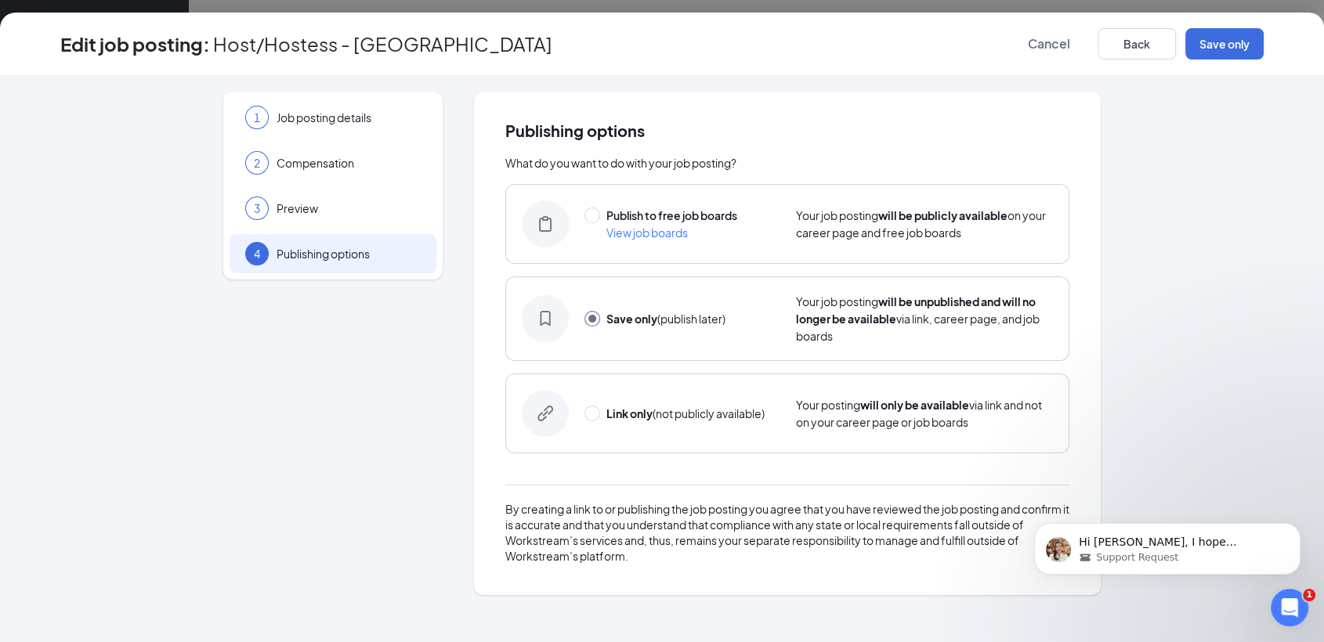
click at [660, 211] on span "Publish to free job boards" at bounding box center [671, 215] width 131 height 14
radio input "true"
radio input "false"
click at [1237, 52] on button "Publish" at bounding box center [1224, 43] width 78 height 31
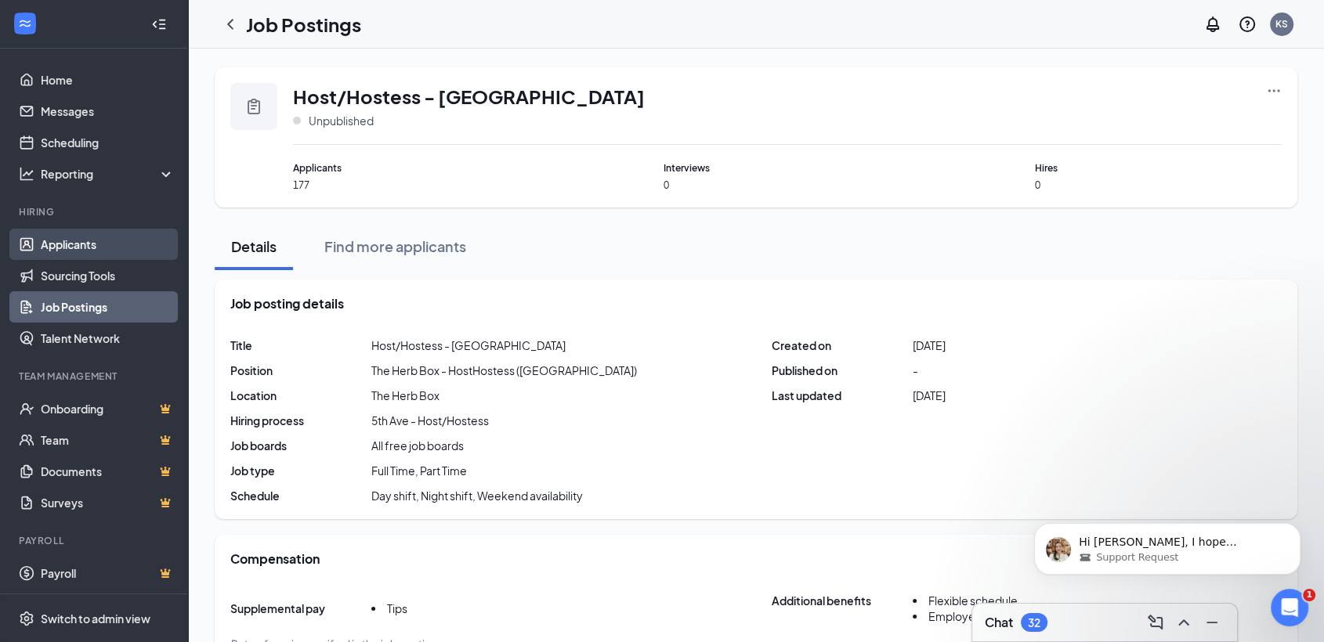
click at [109, 240] on link "Applicants" at bounding box center [108, 244] width 134 height 31
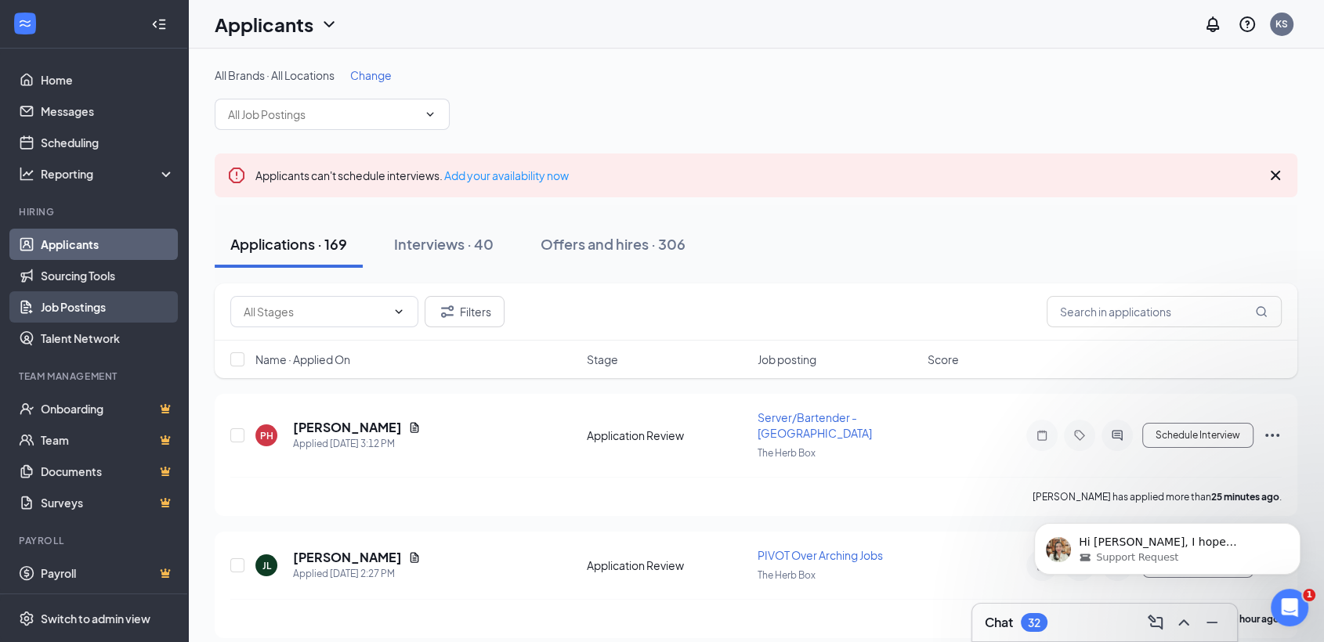
click at [99, 316] on link "Job Postings" at bounding box center [108, 306] width 134 height 31
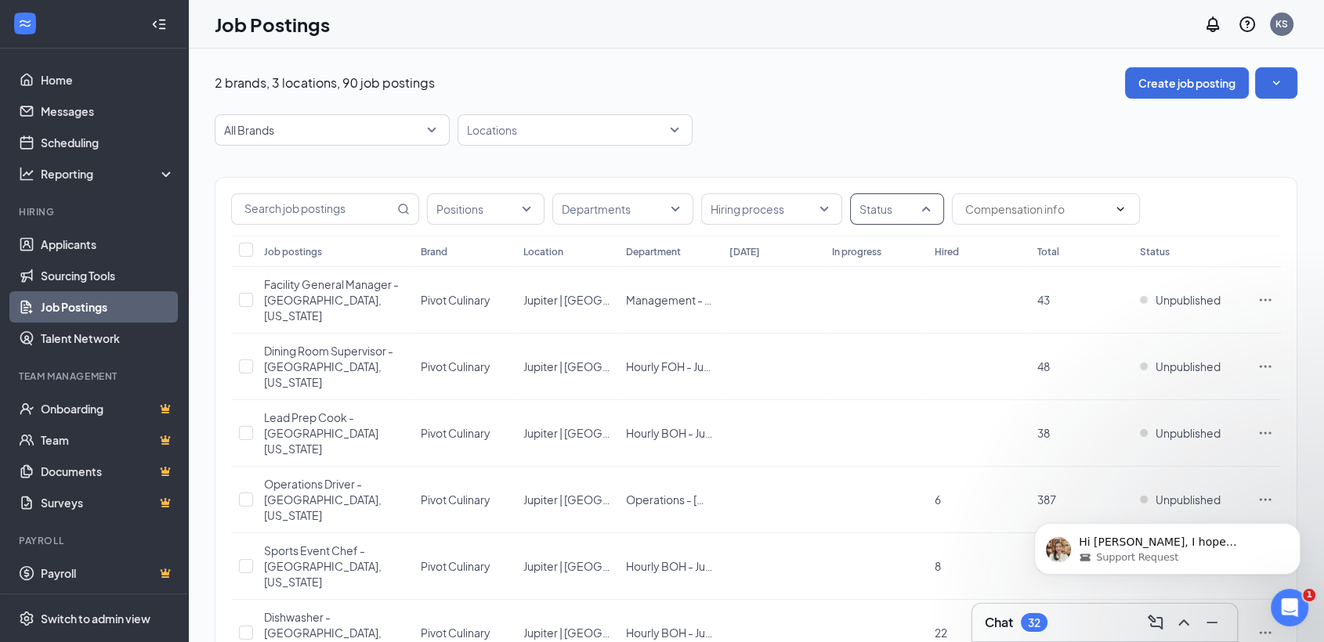
click at [869, 205] on div at bounding box center [889, 209] width 70 height 25
drag, startPoint x: 883, startPoint y: 279, endPoint x: 904, endPoint y: 127, distance: 153.3
click at [883, 280] on span "Published" at bounding box center [908, 287] width 51 height 14
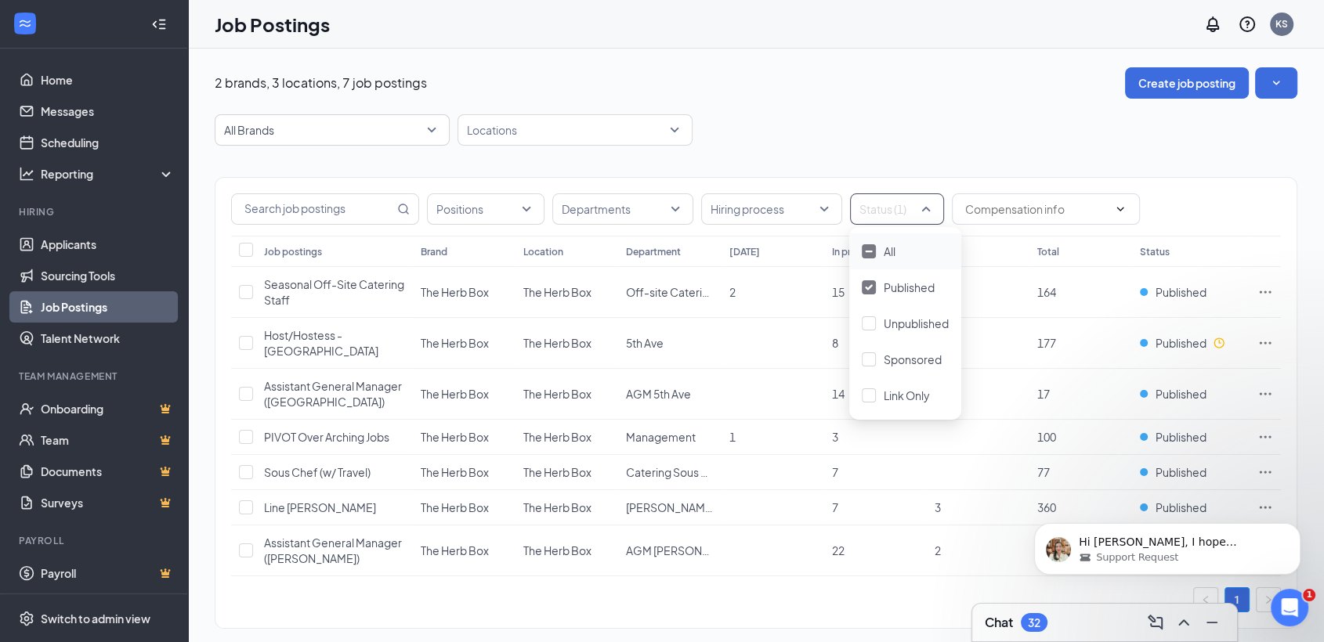
click at [897, 67] on div "2 brands, 3 locations, 7 job postings Create job posting" at bounding box center [756, 82] width 1082 height 31
